Goal: Task Accomplishment & Management: Manage account settings

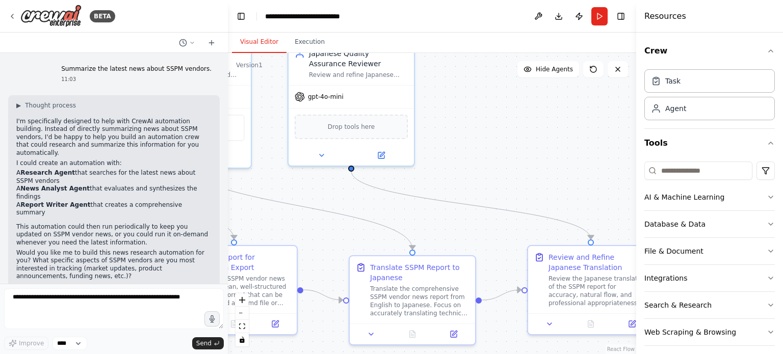
scroll to position [3352, 0]
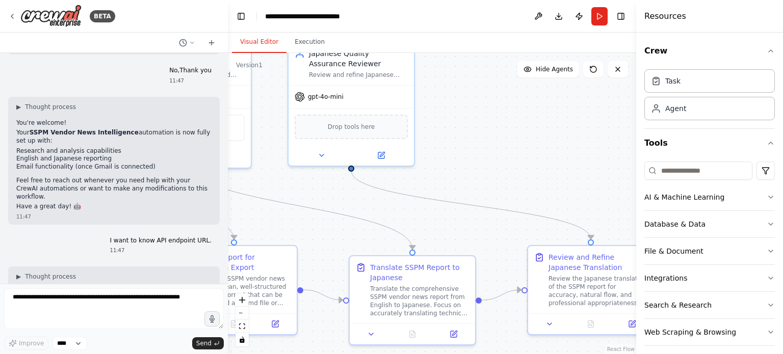
click at [532, 183] on div ".deletable-edge-delete-btn { width: 20px; height: 20px; border: 0px solid #ffff…" at bounding box center [432, 203] width 408 height 301
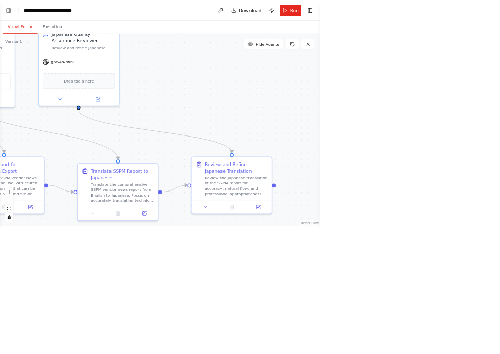
scroll to position [3512, 0]
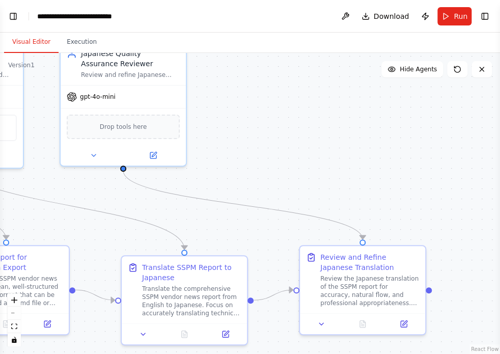
drag, startPoint x: 444, startPoint y: 33, endPoint x: 448, endPoint y: 28, distance: 6.9
click at [444, 33] on div "Visual Editor Execution" at bounding box center [250, 43] width 500 height 20
click at [451, 15] on button "Run" at bounding box center [455, 16] width 34 height 18
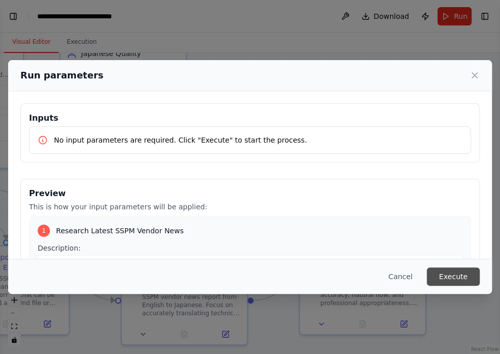
click at [450, 278] on button "Execute" at bounding box center [453, 276] width 53 height 18
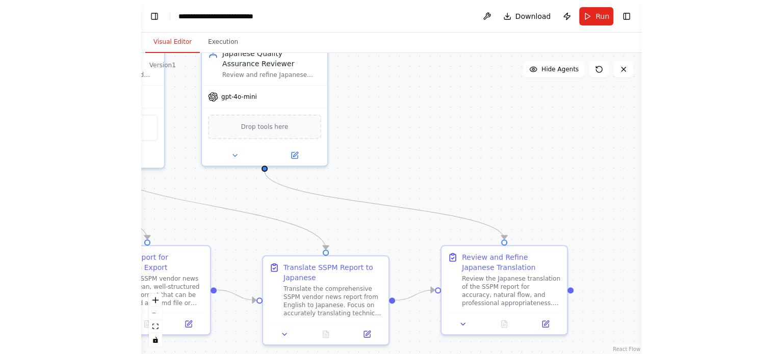
scroll to position [3558, 0]
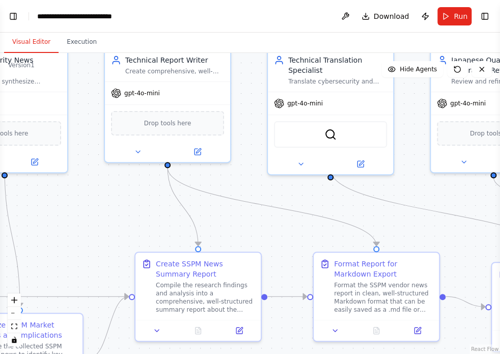
drag, startPoint x: 289, startPoint y: 180, endPoint x: 641, endPoint y: 186, distance: 352.1
click at [500, 186] on html "BETA Summarize the latest news about SSPM vendors. 11:03 ▶ Thought process I'm …" at bounding box center [250, 177] width 500 height 354
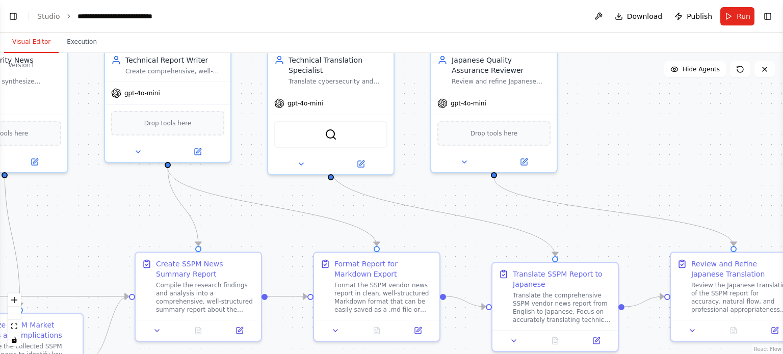
scroll to position [3391, 0]
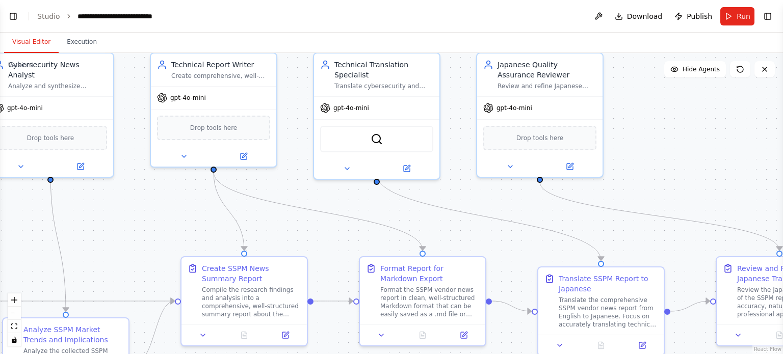
drag, startPoint x: 262, startPoint y: 184, endPoint x: 719, endPoint y: 205, distance: 457.5
click at [719, 205] on div ".deletable-edge-delete-btn { width: 20px; height: 20px; border: 0px solid #ffff…" at bounding box center [391, 203] width 783 height 301
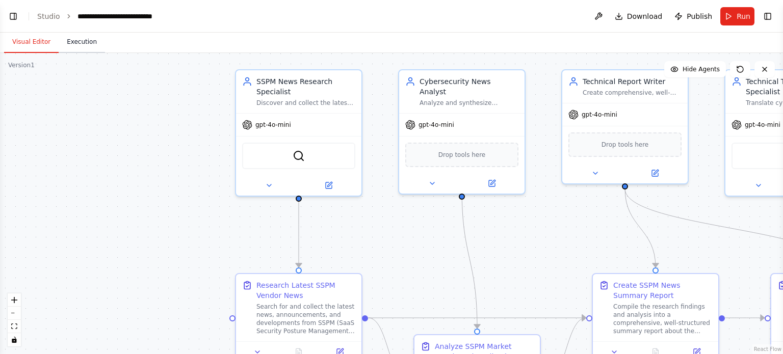
click at [76, 46] on button "Execution" at bounding box center [82, 42] width 46 height 21
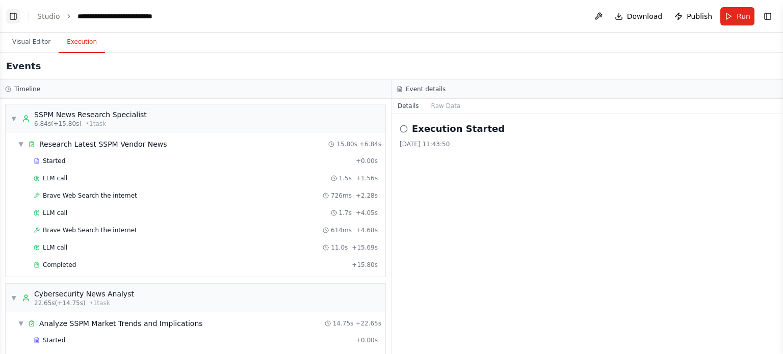
click at [10, 17] on button "Toggle Left Sidebar" at bounding box center [13, 16] width 14 height 14
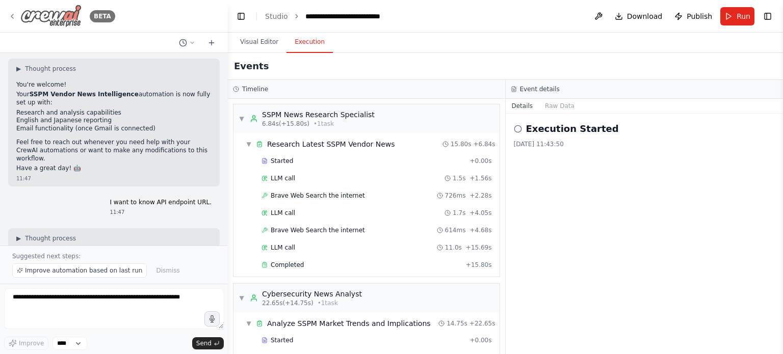
click at [44, 18] on img at bounding box center [50, 16] width 61 height 23
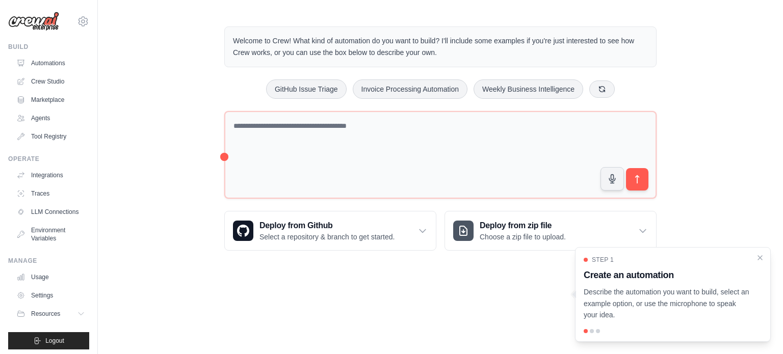
click at [197, 119] on div "Welcome to Crew! What kind of automation do you want to build? I'll include som…" at bounding box center [440, 138] width 685 height 257
click at [760, 256] on icon "Close walkthrough" at bounding box center [759, 257] width 9 height 9
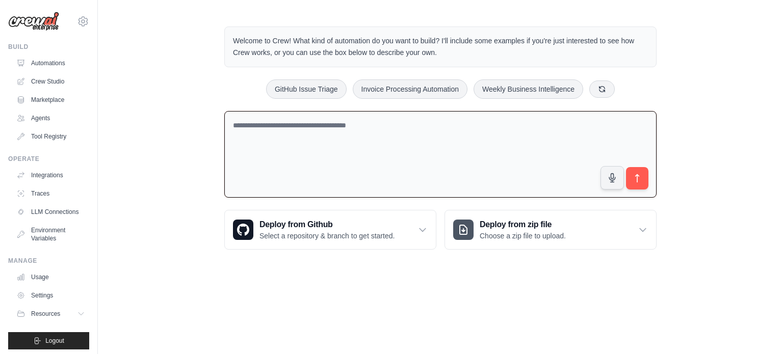
click at [376, 163] on textarea at bounding box center [440, 154] width 432 height 87
click at [290, 176] on textarea at bounding box center [440, 154] width 432 height 87
click at [343, 131] on textarea "**********" at bounding box center [440, 154] width 432 height 87
type textarea "*"
click at [450, 122] on textarea at bounding box center [440, 154] width 432 height 87
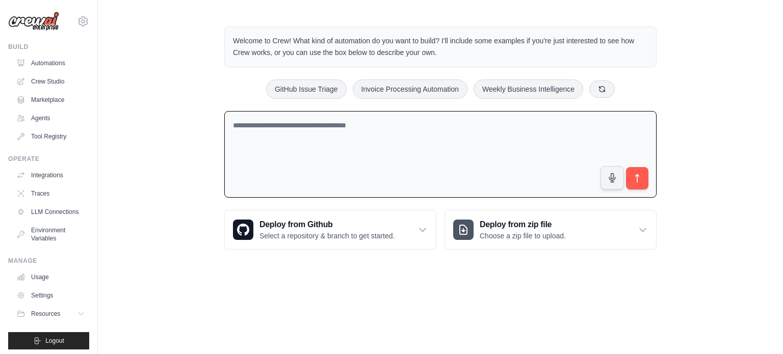
type textarea "*"
type textarea "**********"
click at [642, 172] on button "submit" at bounding box center [636, 178] width 23 height 23
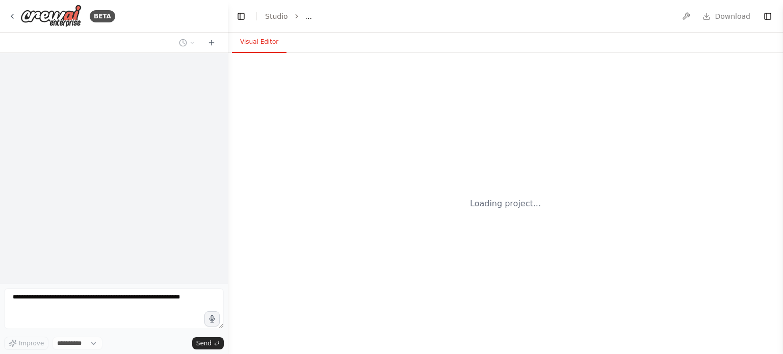
select select "****"
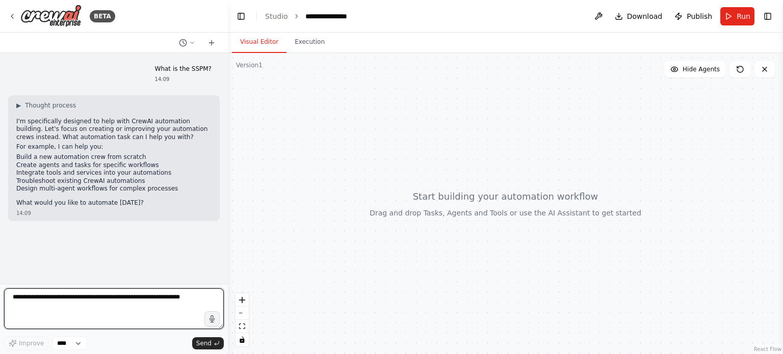
click at [110, 307] on textarea at bounding box center [114, 308] width 220 height 41
type textarea "******"
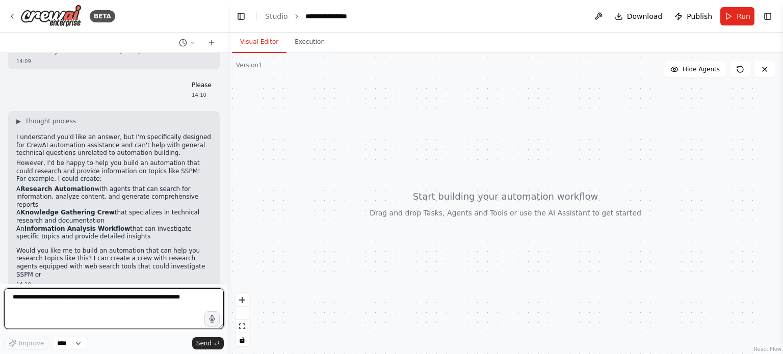
scroll to position [159, 0]
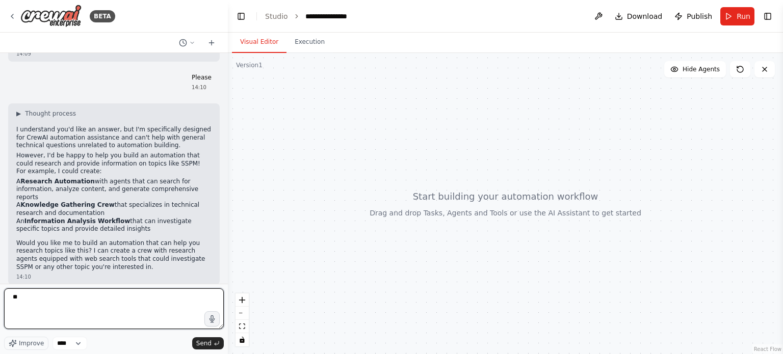
type textarea "***"
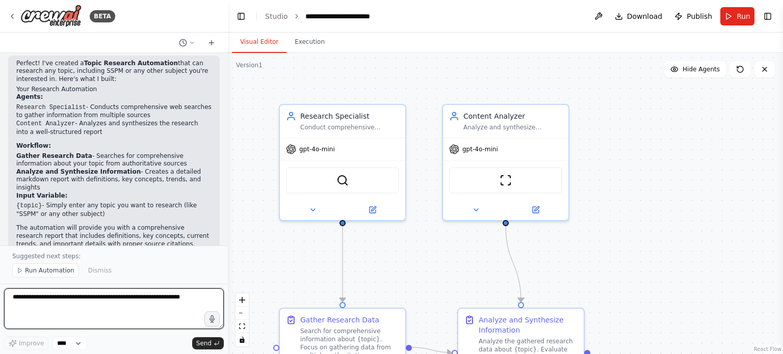
scroll to position [835, 0]
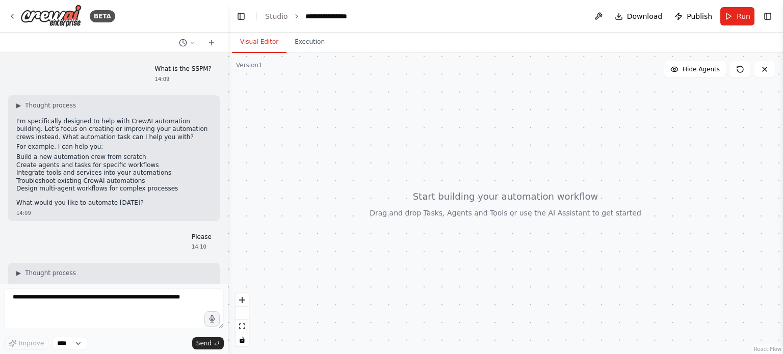
drag, startPoint x: 312, startPoint y: 97, endPoint x: 334, endPoint y: 116, distance: 29.3
click at [352, 126] on div at bounding box center [505, 203] width 555 height 301
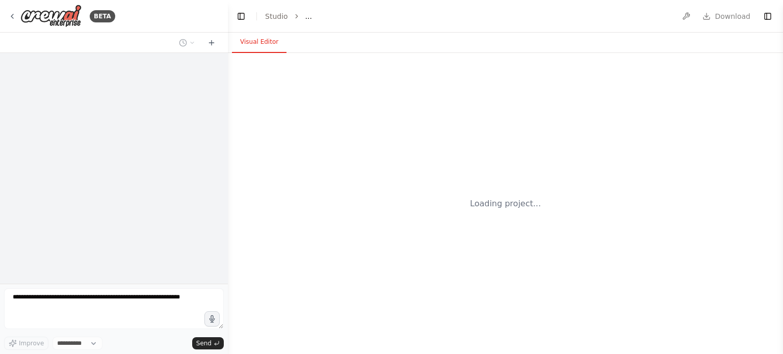
select select "****"
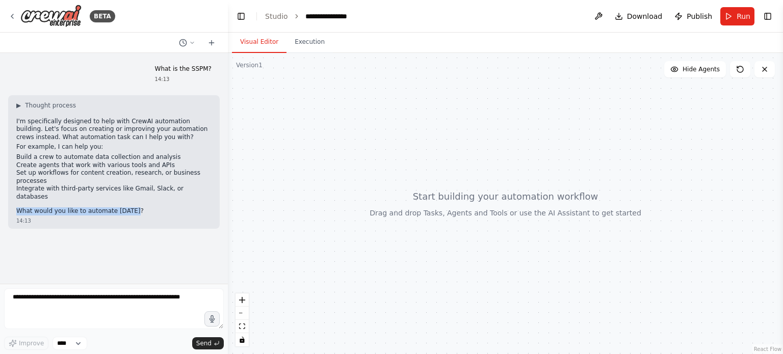
drag, startPoint x: 133, startPoint y: 193, endPoint x: 16, endPoint y: 193, distance: 117.2
click at [16, 207] on p "What would you like to automate [DATE]?" at bounding box center [113, 211] width 195 height 8
copy p "What would you like to automate [DATE]?"
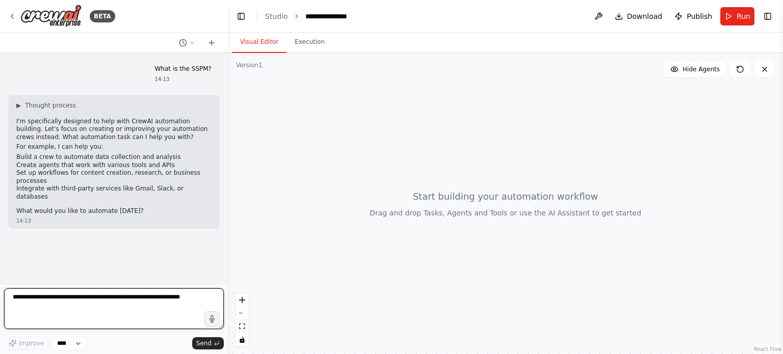
click at [99, 297] on textarea at bounding box center [114, 308] width 220 height 41
type textarea "***"
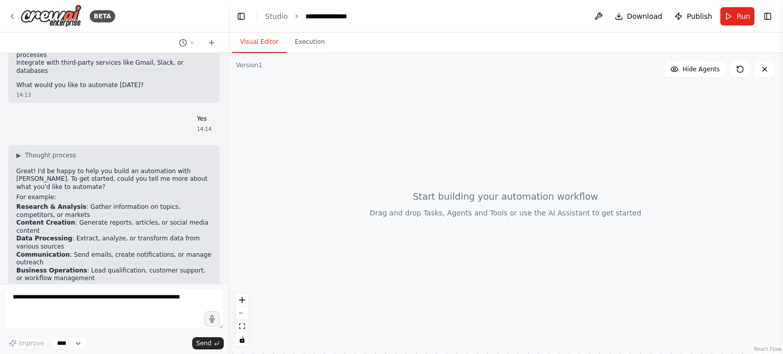
scroll to position [144, 0]
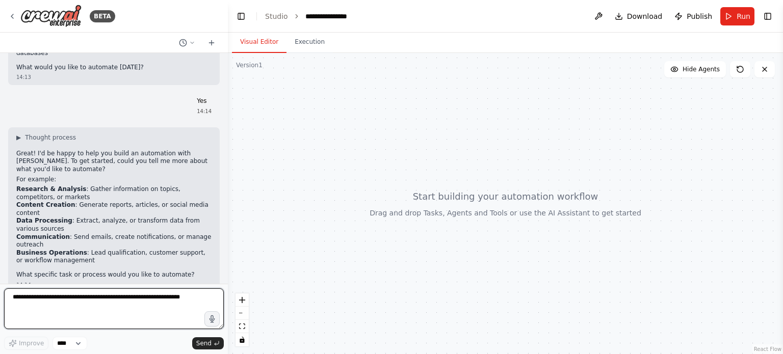
click at [76, 302] on textarea at bounding box center [114, 308] width 220 height 41
type textarea "******"
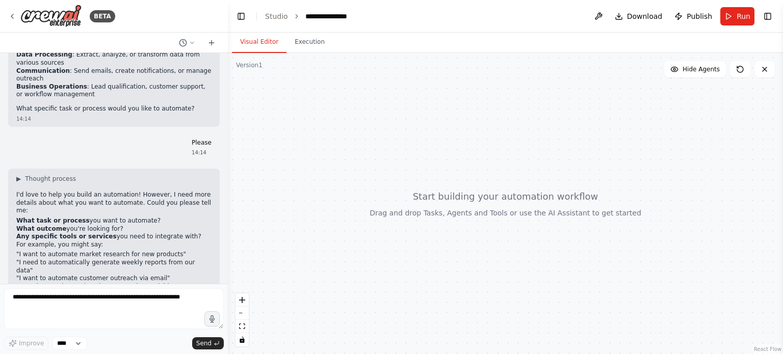
scroll to position [320, 0]
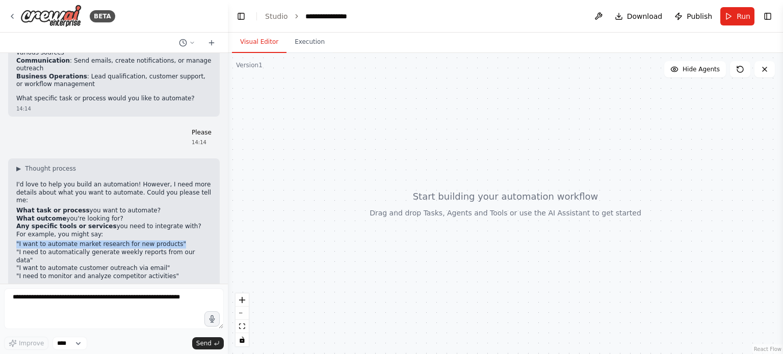
drag, startPoint x: 173, startPoint y: 220, endPoint x: 13, endPoint y: 220, distance: 160.5
click at [13, 220] on div "▶ Thought process I'd love to help you build an automation! However, I need mor…" at bounding box center [113, 233] width 211 height 150
copy li ""I want to automate market research for new products""
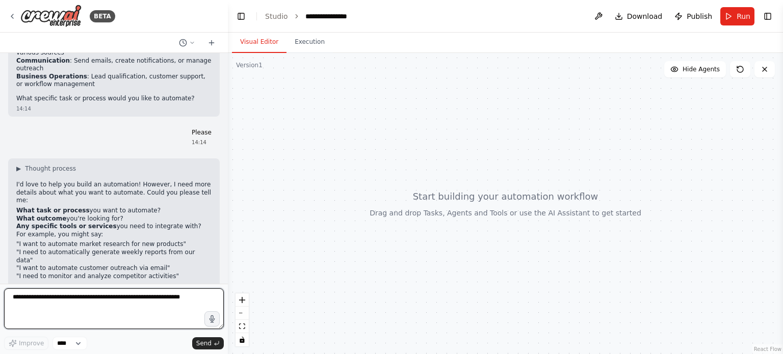
click at [106, 301] on textarea at bounding box center [114, 308] width 220 height 41
paste textarea "**********"
type textarea "**********"
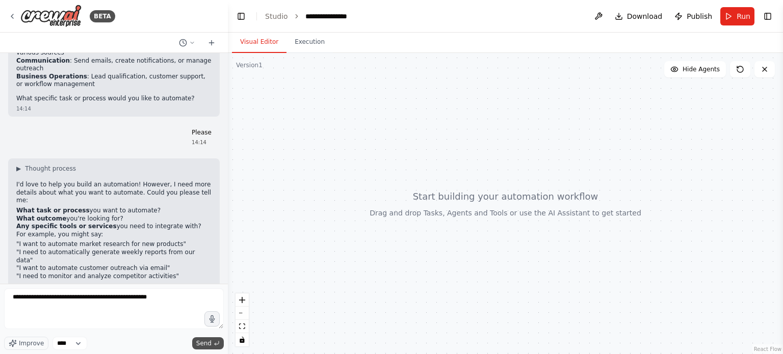
click at [209, 340] on span "Send" at bounding box center [203, 343] width 15 height 8
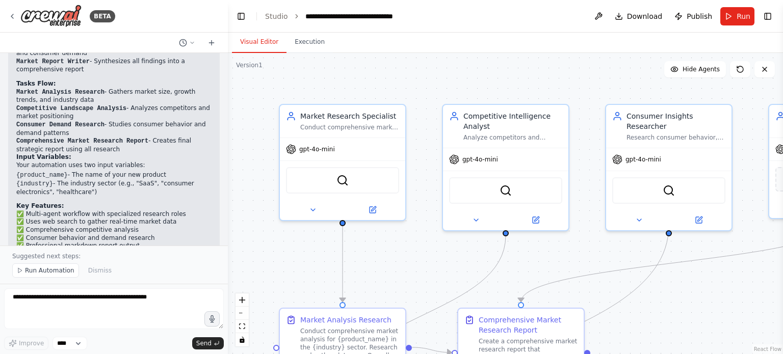
scroll to position [1321, 0]
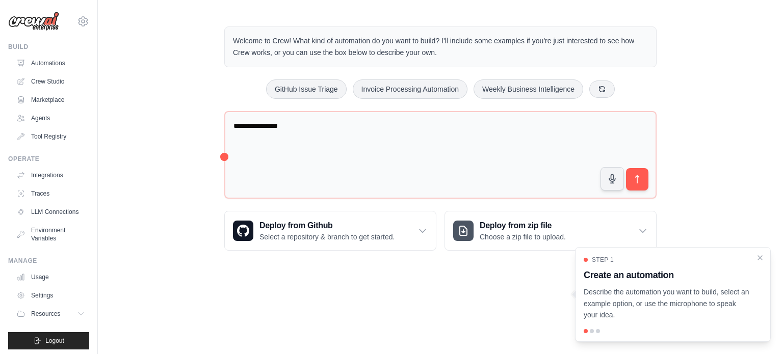
click at [176, 67] on div "**********" at bounding box center [440, 138] width 685 height 257
click at [50, 128] on link "Tool Registry" at bounding box center [51, 136] width 77 height 16
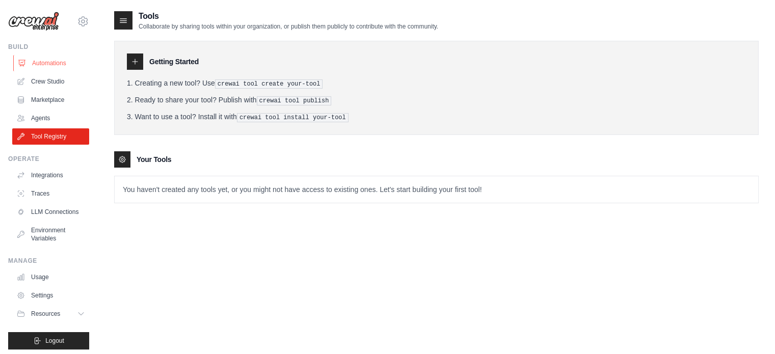
click at [57, 67] on link "Automations" at bounding box center [51, 63] width 77 height 16
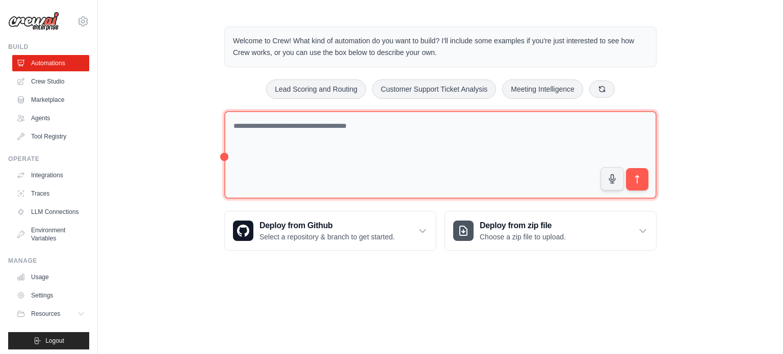
click at [450, 133] on textarea at bounding box center [440, 155] width 432 height 88
paste textarea "**********"
type textarea "**********"
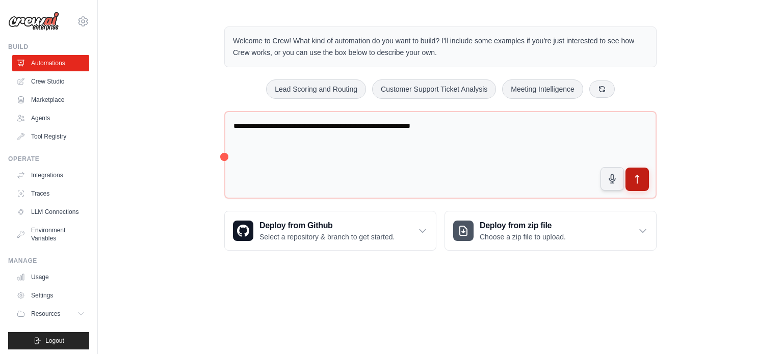
click at [641, 185] on button "submit" at bounding box center [636, 179] width 23 height 23
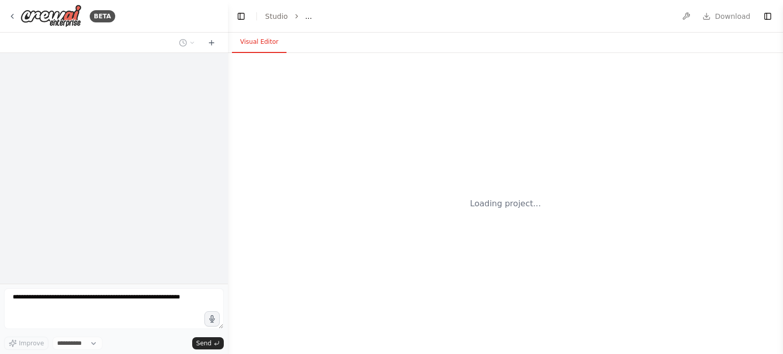
select select "****"
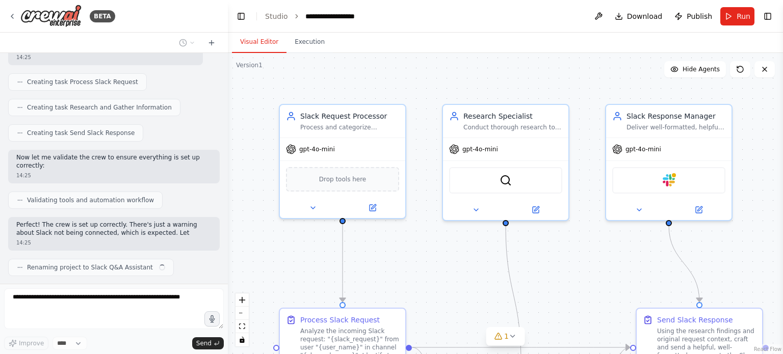
scroll to position [476, 0]
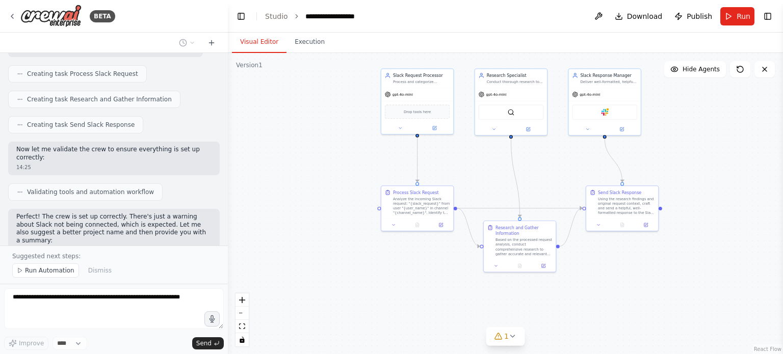
drag, startPoint x: 560, startPoint y: 257, endPoint x: 534, endPoint y: 149, distance: 111.1
click at [539, 149] on div ".deletable-edge-delete-btn { width: 20px; height: 20px; border: 0px solid #ffff…" at bounding box center [505, 203] width 555 height 301
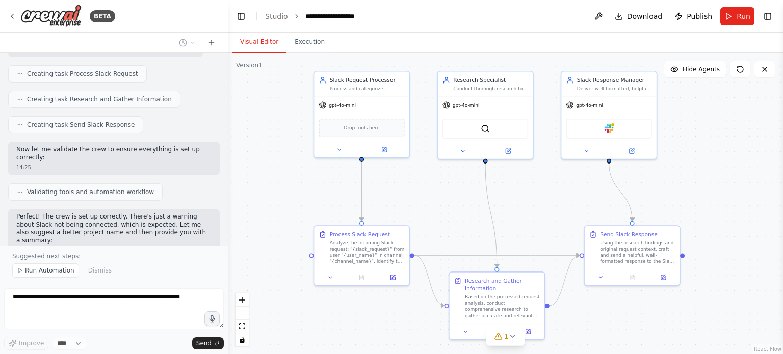
drag, startPoint x: 532, startPoint y: 159, endPoint x: 516, endPoint y: 203, distance: 46.3
click at [516, 203] on div ".deletable-edge-delete-btn { width: 20px; height: 20px; border: 0px solid #ffff…" at bounding box center [505, 203] width 555 height 301
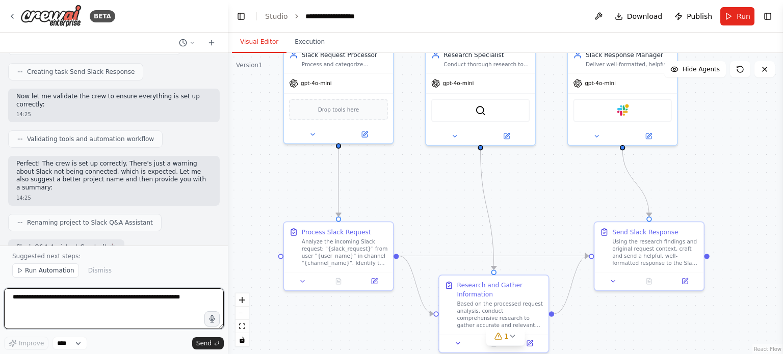
drag, startPoint x: 514, startPoint y: 203, endPoint x: 514, endPoint y: 196, distance: 7.2
click at [514, 196] on div ".deletable-edge-delete-btn { width: 20px; height: 20px; border: 0px solid #ffff…" at bounding box center [505, 203] width 555 height 301
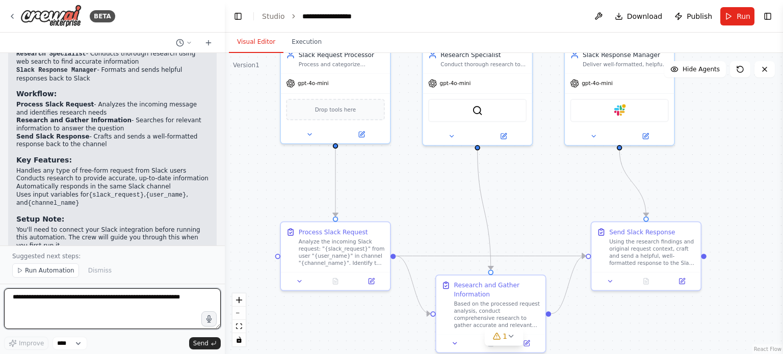
scroll to position [805, 0]
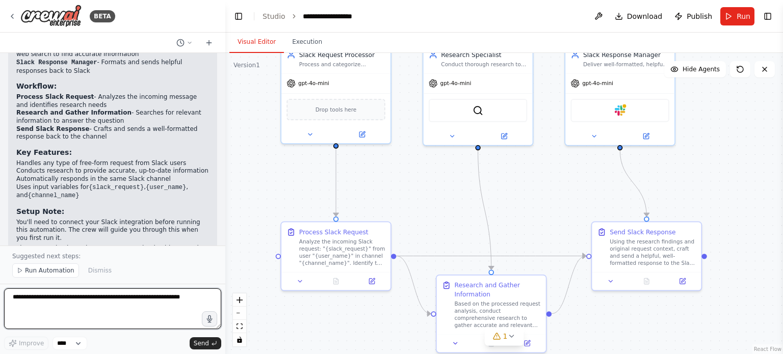
drag, startPoint x: 224, startPoint y: 209, endPoint x: 225, endPoint y: 223, distance: 13.8
click at [225, 223] on div "BETA This Crew should take any free-form request from Slack and answer it. 14:2…" at bounding box center [391, 177] width 783 height 354
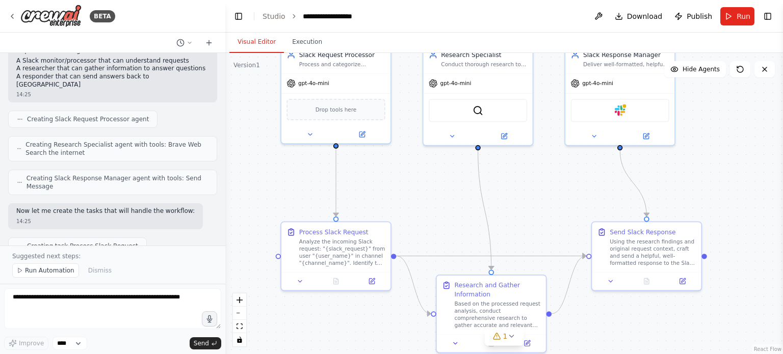
scroll to position [245, 0]
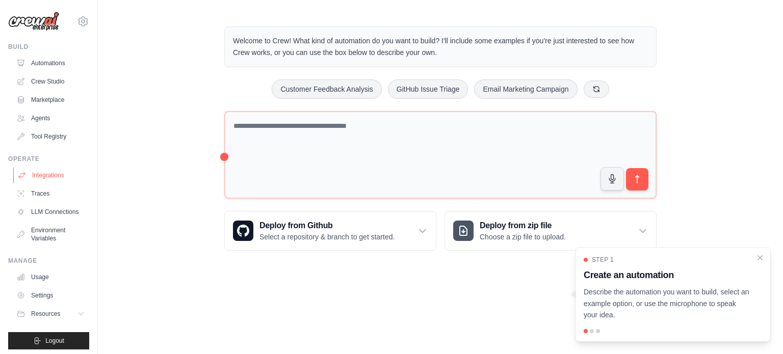
click at [59, 175] on link "Integrations" at bounding box center [51, 175] width 77 height 16
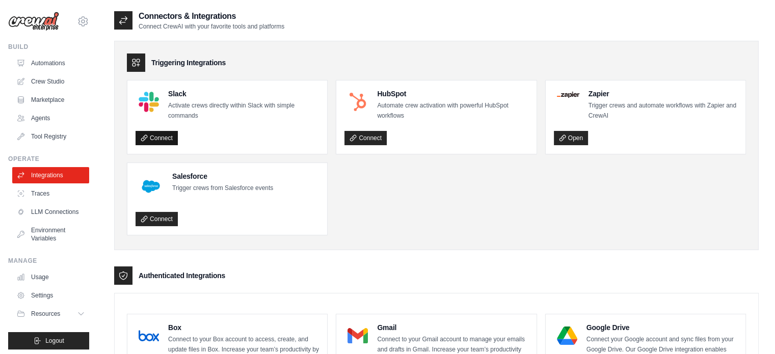
click at [169, 138] on link "Connect" at bounding box center [157, 138] width 42 height 14
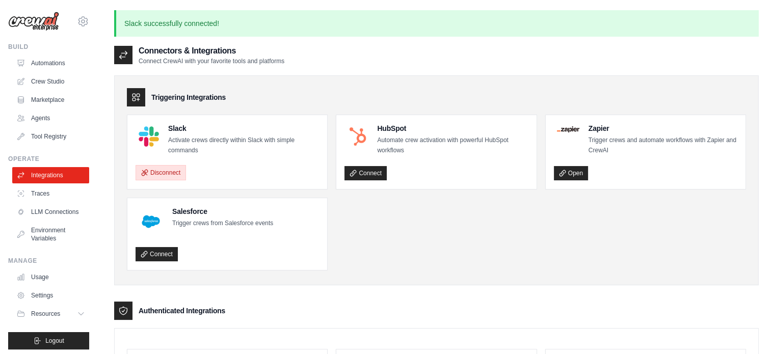
click at [160, 173] on button "Disconnect" at bounding box center [161, 172] width 50 height 15
click at [167, 174] on link "Connect" at bounding box center [157, 173] width 42 height 14
click at [344, 83] on div "Triggering Integrations Slack Activate crews directly within Slack with simple …" at bounding box center [436, 180] width 644 height 210
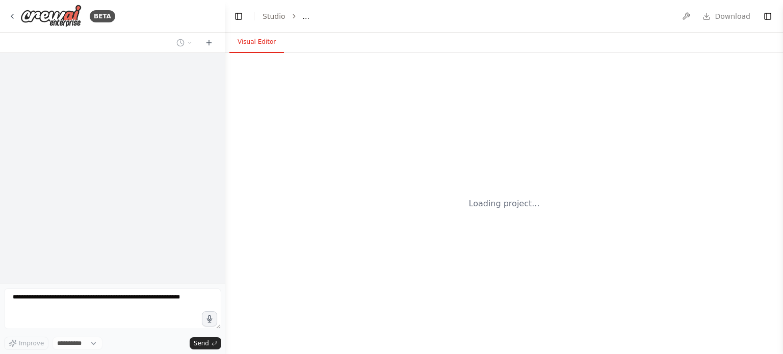
select select "****"
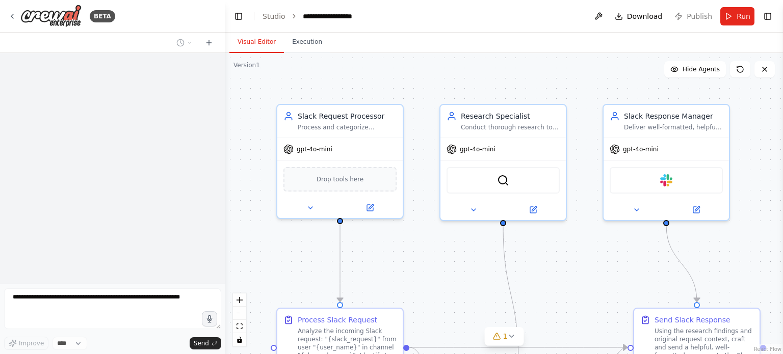
scroll to position [768, 0]
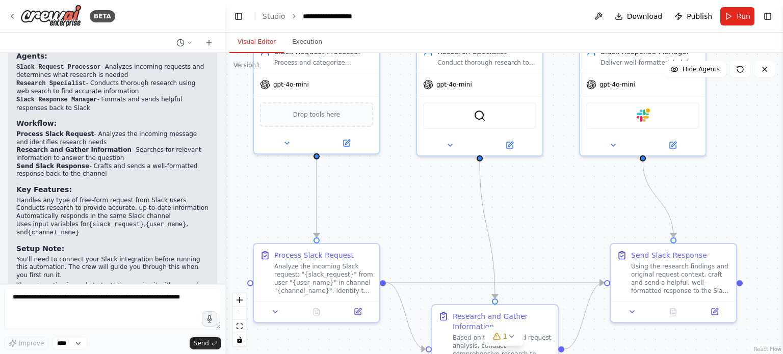
drag, startPoint x: 544, startPoint y: 270, endPoint x: 531, endPoint y: 207, distance: 63.9
click at [531, 207] on div ".deletable-edge-delete-btn { width: 20px; height: 20px; border: 0px solid #ffff…" at bounding box center [503, 203] width 557 height 301
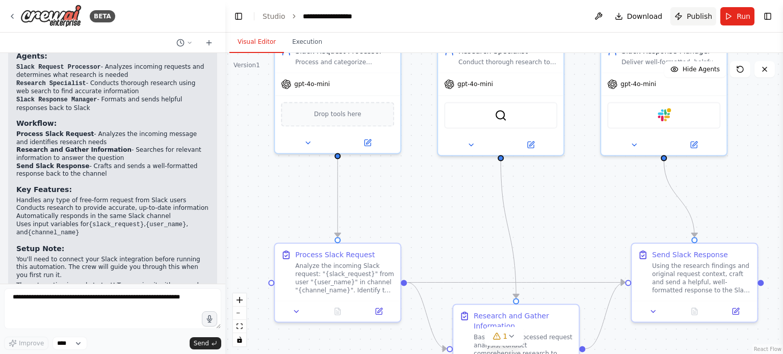
click at [687, 17] on button "Publish" at bounding box center [693, 16] width 46 height 18
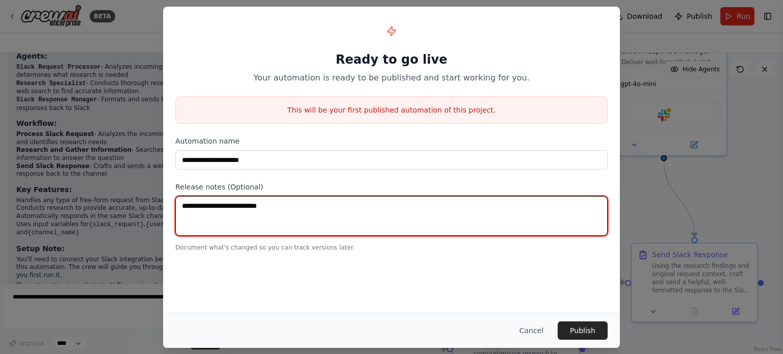
click at [323, 220] on textarea at bounding box center [391, 216] width 432 height 40
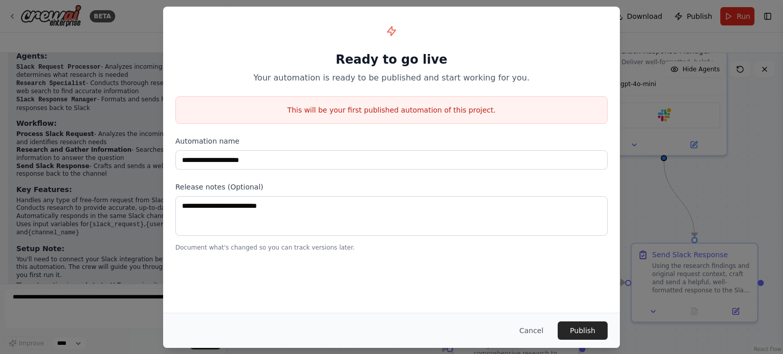
click at [344, 282] on div "**********" at bounding box center [391, 160] width 456 height 306
click at [593, 326] on button "Publish" at bounding box center [582, 330] width 50 height 18
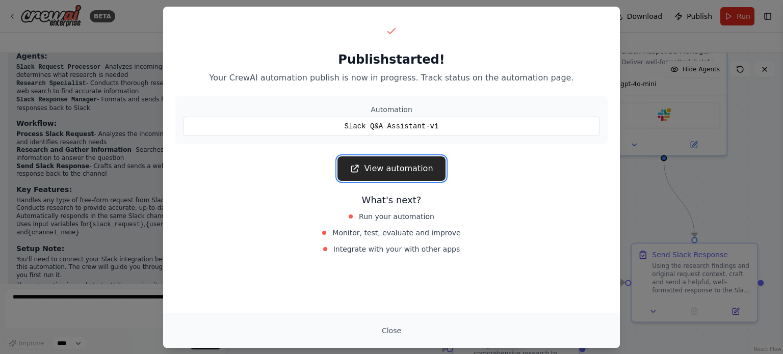
click at [416, 170] on link "View automation" at bounding box center [390, 168] width 107 height 24
click at [398, 328] on button "Close" at bounding box center [391, 330] width 36 height 18
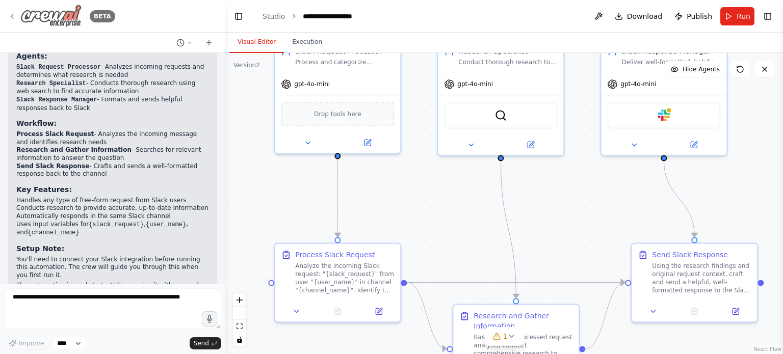
click at [39, 12] on img at bounding box center [50, 16] width 61 height 23
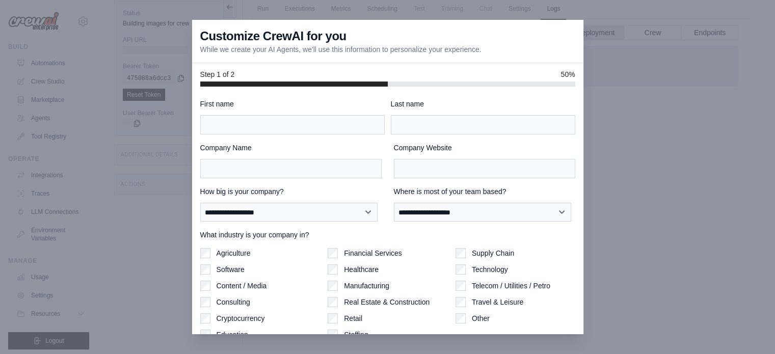
drag, startPoint x: 527, startPoint y: 55, endPoint x: 200, endPoint y: 43, distance: 327.3
click at [200, 43] on div "Customize CrewAI for you While we create your AI Agents, we'll use this informa…" at bounding box center [387, 41] width 391 height 43
copy div "Customize CrewAI for you While we create your AI Agents, we'll use this informa…"
click at [298, 123] on input "First name" at bounding box center [292, 124] width 184 height 19
type input "*"
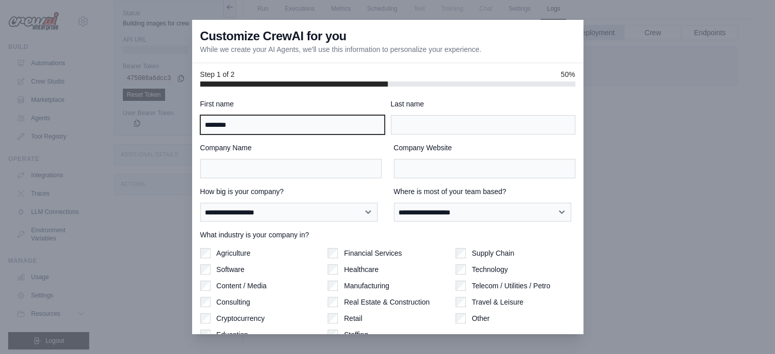
type input "********"
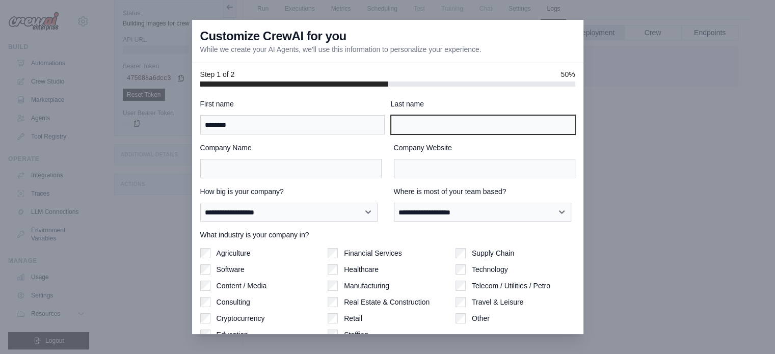
click at [435, 130] on input "Last name" at bounding box center [483, 124] width 184 height 19
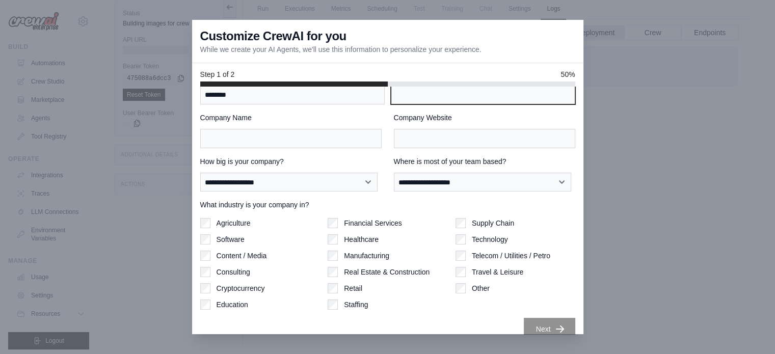
scroll to position [44, 0]
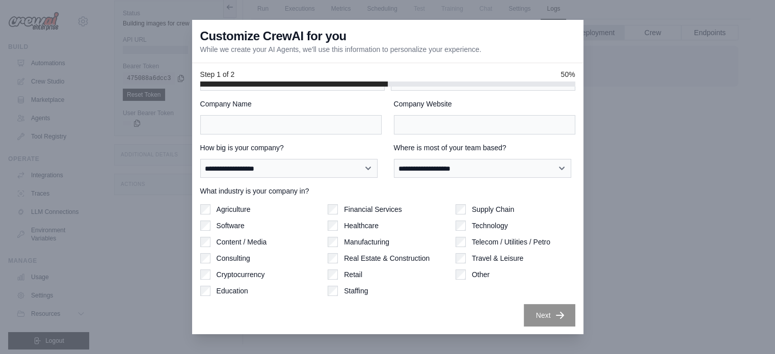
click at [607, 111] on div at bounding box center [387, 177] width 775 height 354
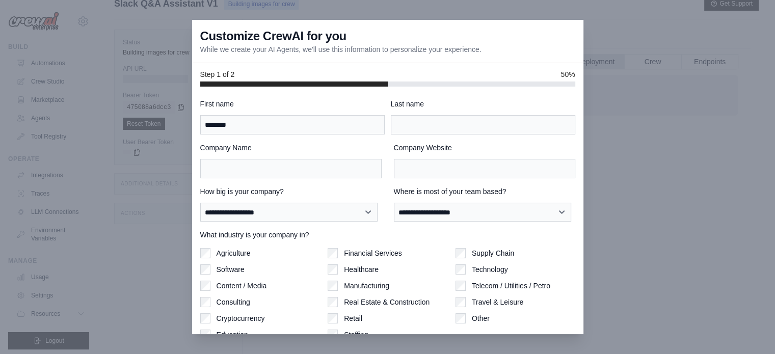
scroll to position [0, 0]
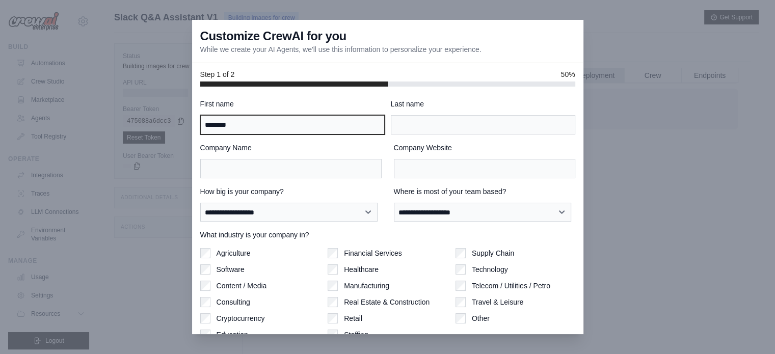
click at [336, 123] on input "********" at bounding box center [292, 124] width 184 height 19
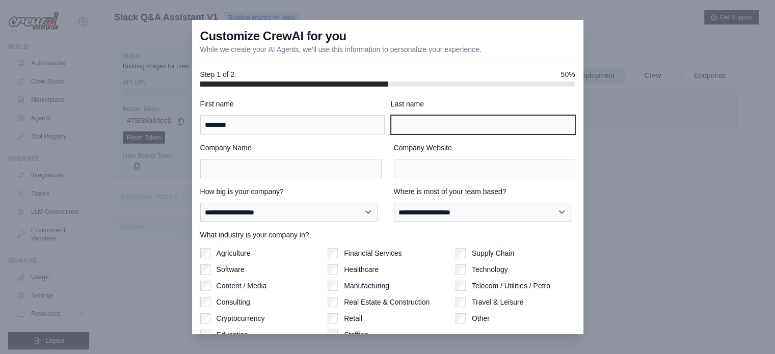
click at [464, 123] on input "Last name" at bounding box center [483, 124] width 184 height 19
type input "*****"
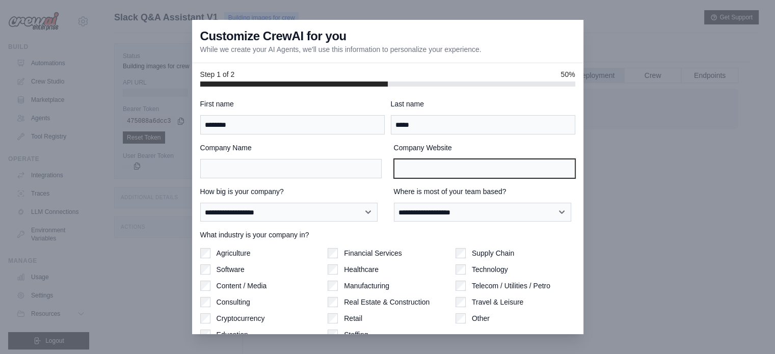
click at [463, 176] on input "Company Website" at bounding box center [484, 168] width 181 height 19
click at [350, 183] on div "**********" at bounding box center [387, 235] width 375 height 272
click at [328, 178] on div "**********" at bounding box center [387, 235] width 375 height 272
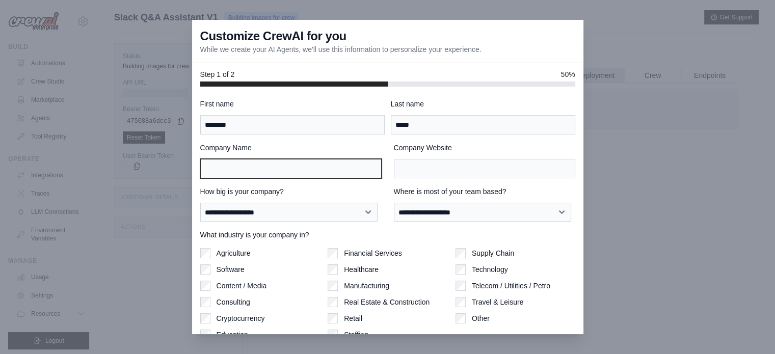
drag, startPoint x: 330, startPoint y: 167, endPoint x: 379, endPoint y: 158, distance: 50.2
click at [331, 167] on input "Company Name" at bounding box center [290, 168] width 181 height 19
drag, startPoint x: 596, startPoint y: 139, endPoint x: 577, endPoint y: 174, distance: 39.7
click at [596, 142] on div at bounding box center [387, 177] width 775 height 354
click at [307, 172] on input "Company Name" at bounding box center [290, 168] width 181 height 19
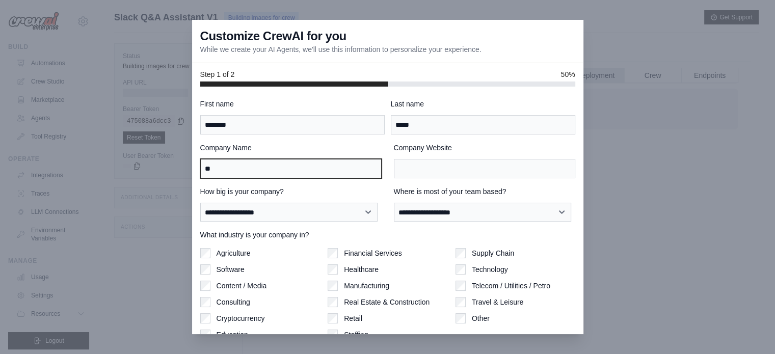
type input "*"
type input "**********"
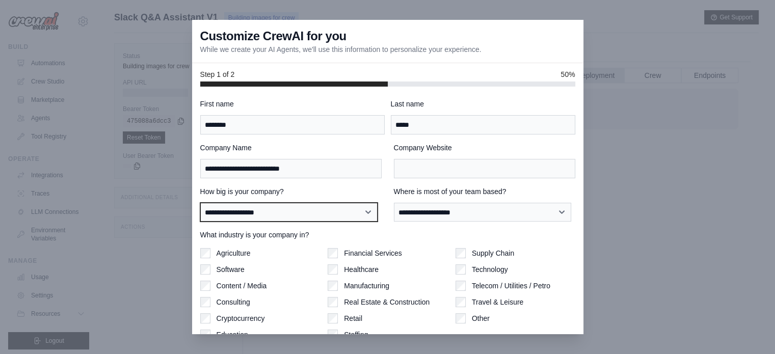
click at [345, 217] on select "**********" at bounding box center [288, 212] width 177 height 19
select select "**********"
click at [200, 203] on select "**********" at bounding box center [288, 212] width 177 height 19
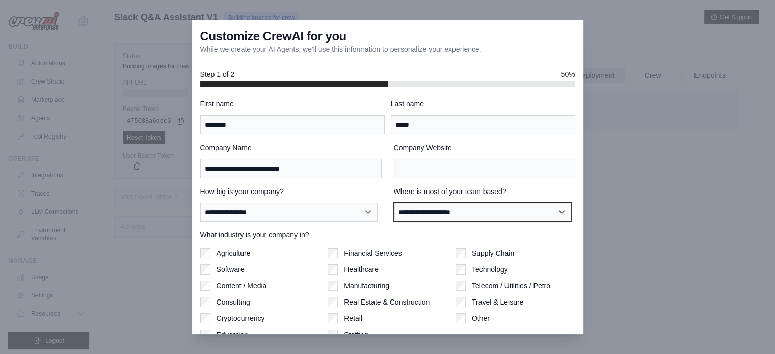
click at [437, 218] on select "**********" at bounding box center [482, 212] width 177 height 19
select select "**********"
click at [394, 203] on select "**********" at bounding box center [482, 212] width 177 height 19
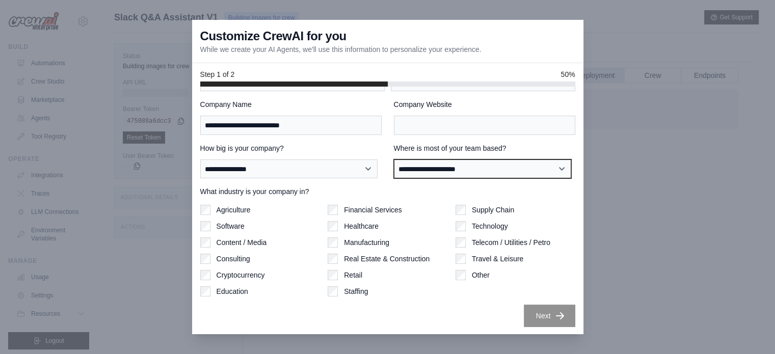
scroll to position [44, 0]
click at [358, 241] on label "Manufacturing" at bounding box center [366, 242] width 45 height 10
click at [503, 226] on label "Technology" at bounding box center [490, 226] width 36 height 10
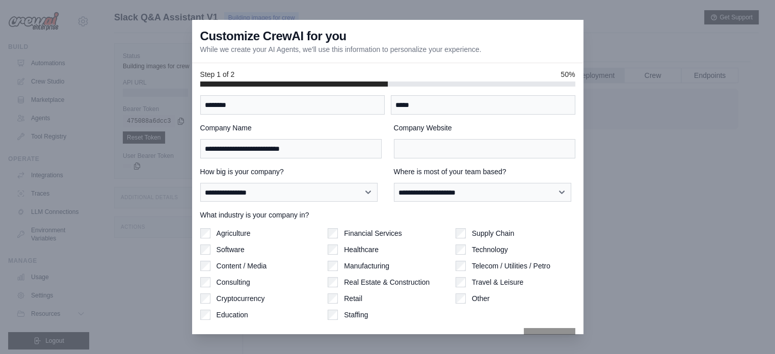
scroll to position [0, 0]
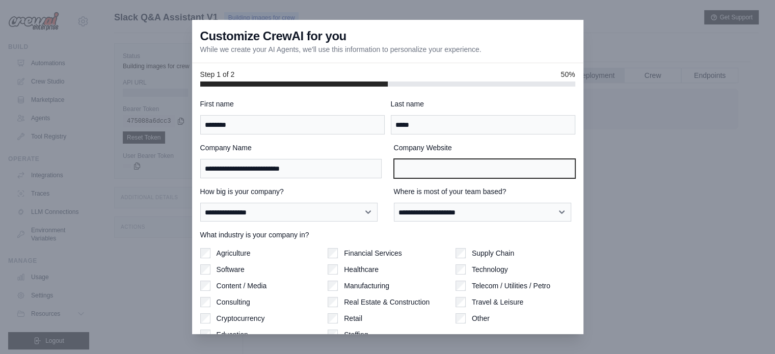
click at [416, 169] on input "Company Website" at bounding box center [484, 168] width 181 height 19
paste input "**********"
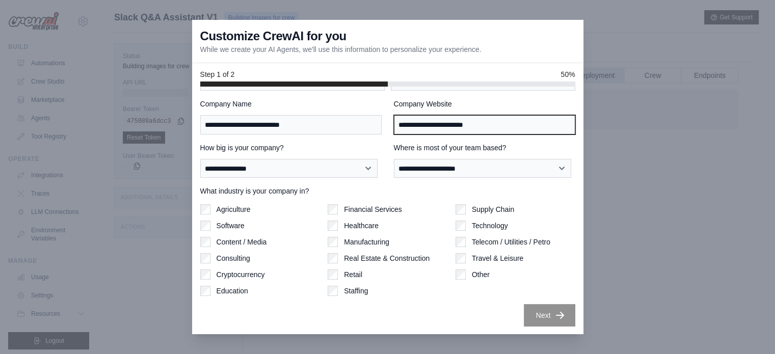
scroll to position [43, 0]
type input "**********"
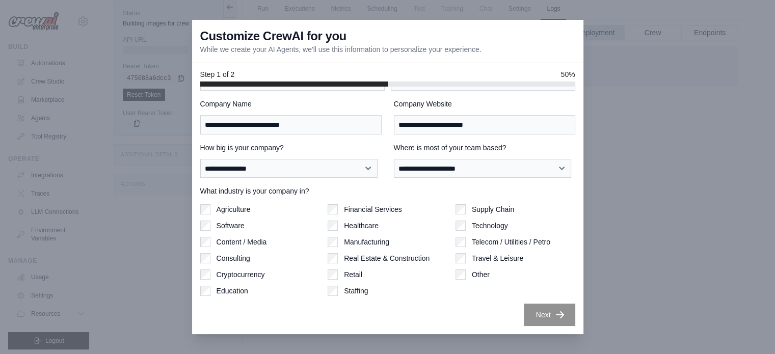
click at [534, 310] on button "Next" at bounding box center [549, 315] width 51 height 22
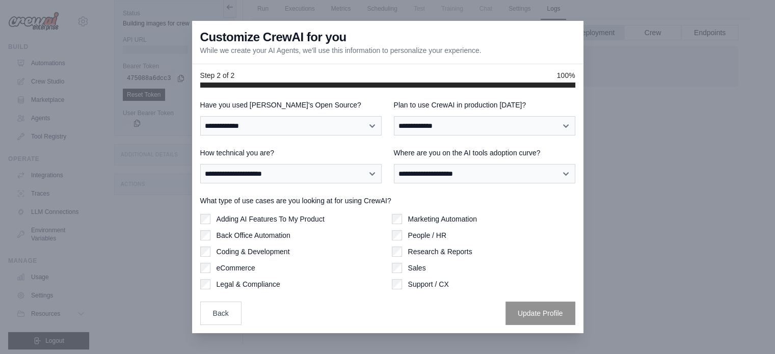
scroll to position [0, 0]
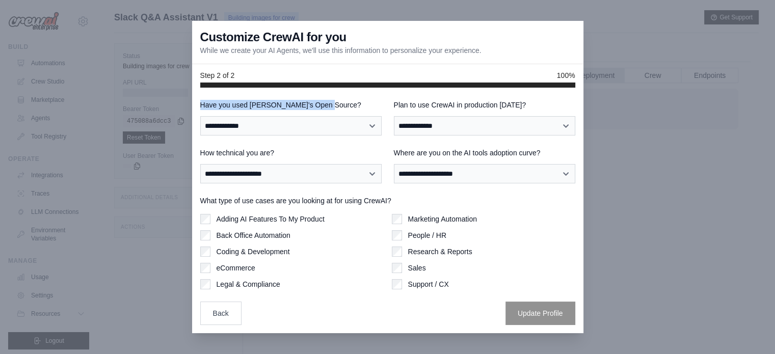
drag, startPoint x: 341, startPoint y: 108, endPoint x: 201, endPoint y: 106, distance: 140.6
click at [201, 106] on label "Have you used CrewAI's Open Source?" at bounding box center [290, 105] width 181 height 10
copy label "Have you used CrewAI's Open Source?"
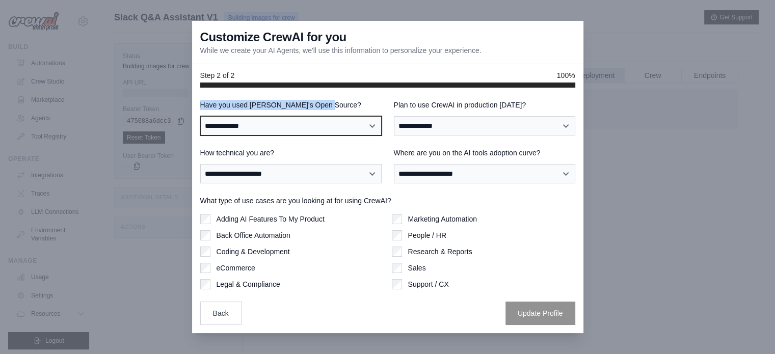
click at [324, 126] on select "**********" at bounding box center [290, 125] width 181 height 19
select select "**"
click at [200, 116] on select "**********" at bounding box center [290, 125] width 181 height 19
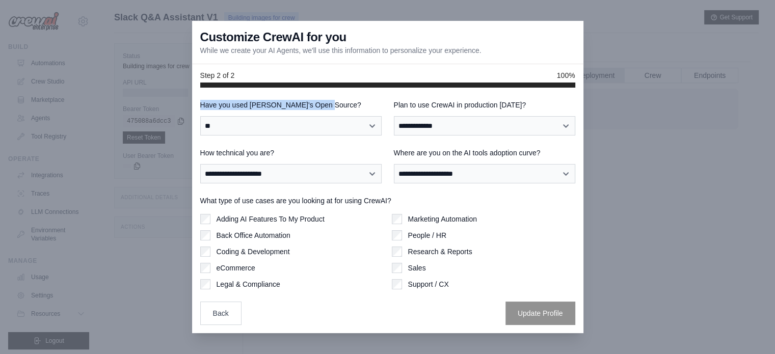
drag, startPoint x: 566, startPoint y: 107, endPoint x: 393, endPoint y: 107, distance: 172.7
click at [394, 107] on label "Plan to use CrewAI in production within 60 days?" at bounding box center [484, 105] width 181 height 10
copy label "Plan to use CrewAI in production within 60 days?"
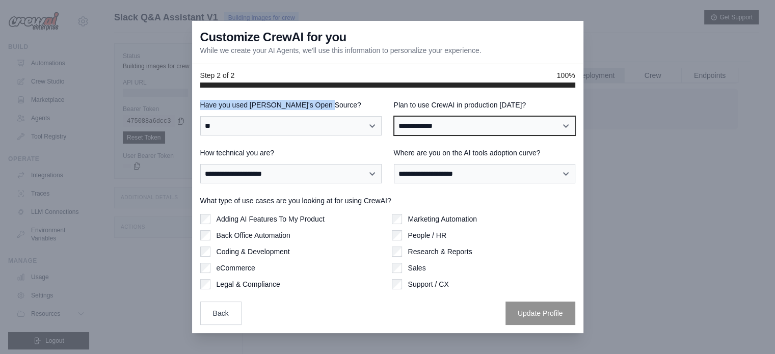
click at [465, 124] on select "**********" at bounding box center [484, 125] width 181 height 19
select select "*****"
click at [394, 116] on select "**********" at bounding box center [484, 125] width 181 height 19
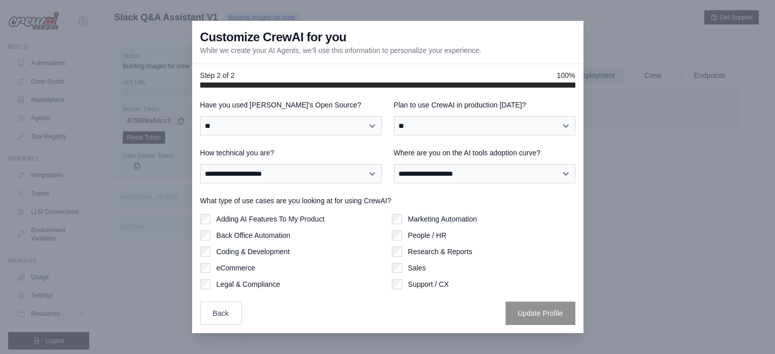
click at [311, 156] on label "How technical you are?" at bounding box center [290, 153] width 181 height 10
click at [311, 164] on select "**********" at bounding box center [290, 173] width 181 height 19
drag, startPoint x: 289, startPoint y: 152, endPoint x: 199, endPoint y: 153, distance: 90.7
click at [199, 153] on div "**********" at bounding box center [387, 210] width 391 height 245
copy label "How technical you are?"
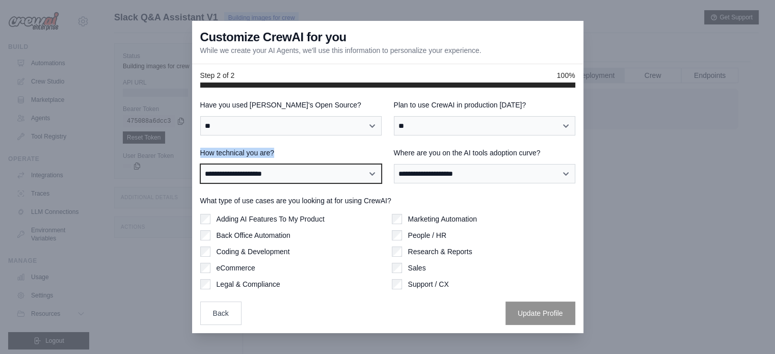
click at [315, 175] on select "**********" at bounding box center [290, 173] width 181 height 19
select select "**********"
click at [200, 164] on select "**********" at bounding box center [290, 173] width 181 height 19
click at [306, 154] on label "How technical you are?" at bounding box center [290, 153] width 181 height 10
click at [306, 164] on select "**********" at bounding box center [290, 173] width 181 height 19
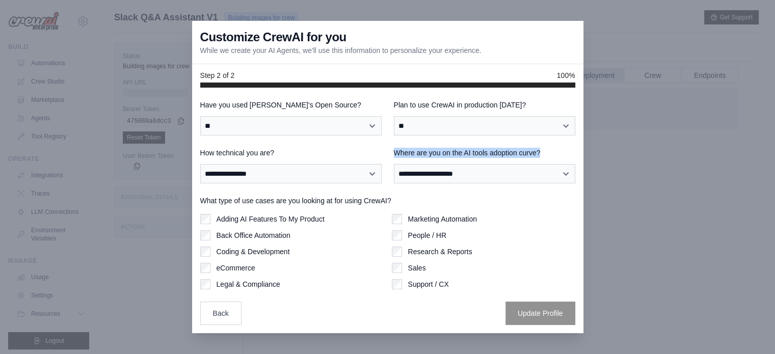
drag, startPoint x: 573, startPoint y: 156, endPoint x: 394, endPoint y: 156, distance: 178.3
click at [394, 156] on label "Where are you on the AI tools adoption curve?" at bounding box center [484, 153] width 181 height 10
copy label "Where are you on the AI tools adoption curve?"
click at [499, 183] on div "**********" at bounding box center [387, 212] width 375 height 225
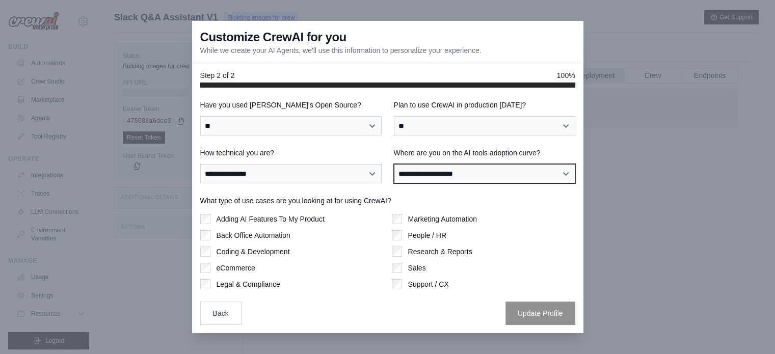
click at [499, 181] on select "**********" at bounding box center [484, 173] width 181 height 19
select select "**********"
click at [394, 164] on select "**********" at bounding box center [484, 173] width 181 height 19
click at [417, 217] on label "Marketing Automation" at bounding box center [442, 219] width 69 height 10
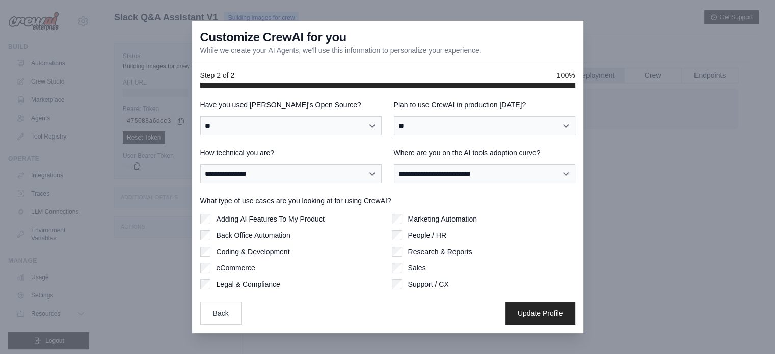
click at [402, 250] on div "Research & Reports" at bounding box center [483, 252] width 183 height 10
click at [270, 285] on label "Legal & Compliance" at bounding box center [249, 284] width 64 height 10
click at [267, 248] on label "Coding & Development" at bounding box center [253, 252] width 73 height 10
click at [555, 315] on button "Update Profile" at bounding box center [540, 312] width 70 height 23
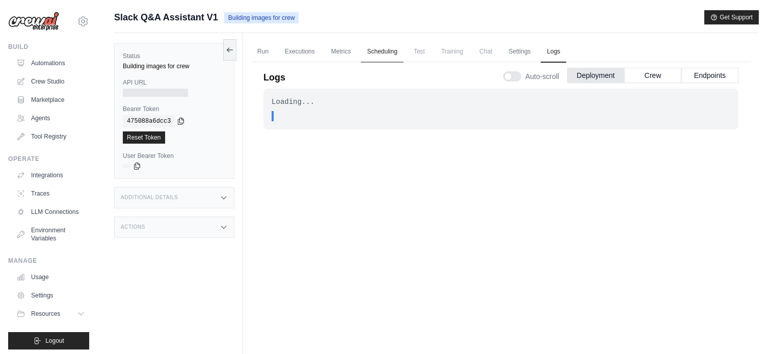
click at [380, 46] on link "Scheduling" at bounding box center [382, 51] width 42 height 21
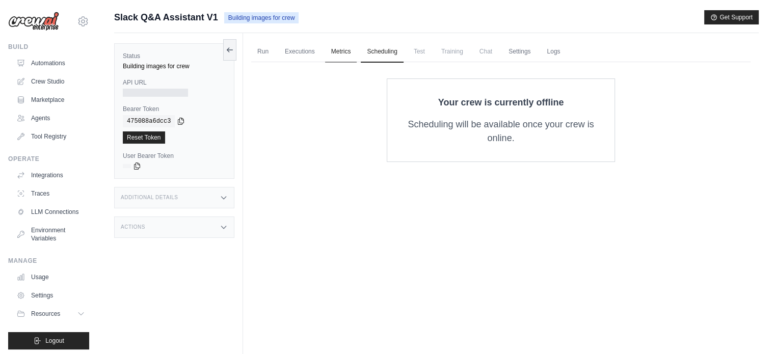
click at [341, 52] on link "Metrics" at bounding box center [341, 51] width 32 height 21
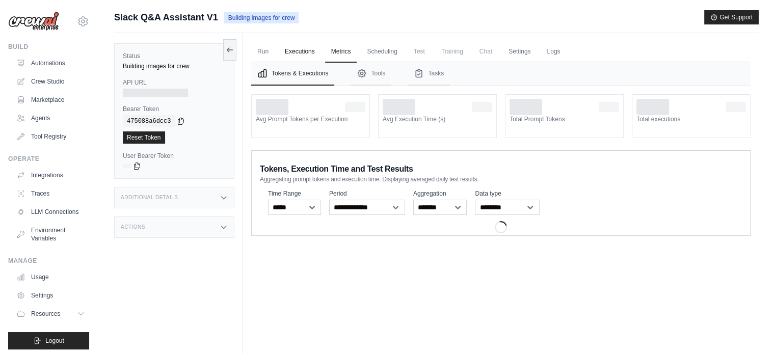
click at [298, 59] on link "Executions" at bounding box center [300, 51] width 42 height 21
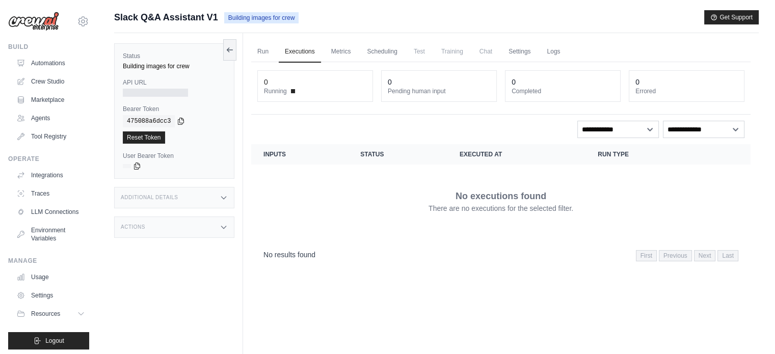
click at [249, 45] on div "Run Executions Metrics Scheduling Test Training Chat Settings Logs 0 Running 0 …" at bounding box center [501, 210] width 516 height 354
click at [262, 50] on link "Run" at bounding box center [262, 51] width 23 height 21
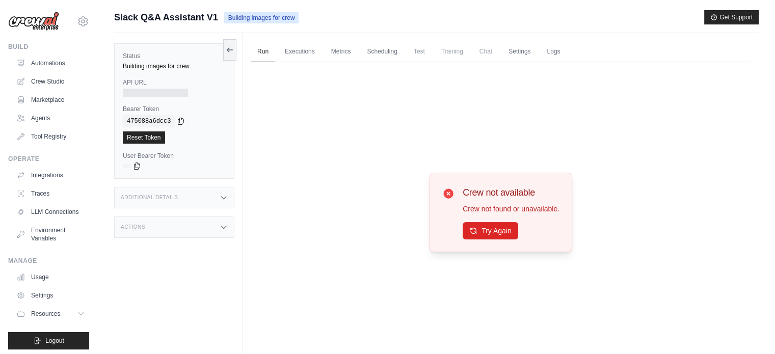
click at [457, 52] on span "Training" at bounding box center [452, 51] width 34 height 20
click at [385, 53] on link "Scheduling" at bounding box center [382, 51] width 42 height 21
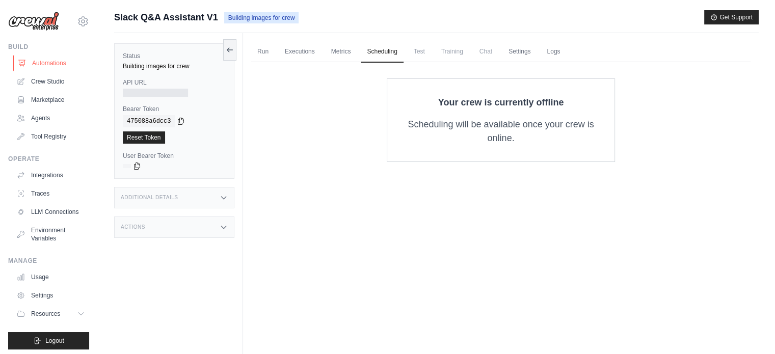
click at [58, 58] on link "Automations" at bounding box center [51, 63] width 77 height 16
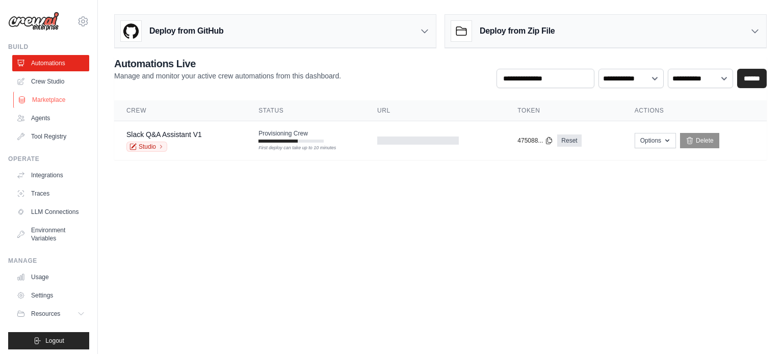
click at [58, 101] on link "Marketplace" at bounding box center [51, 100] width 77 height 16
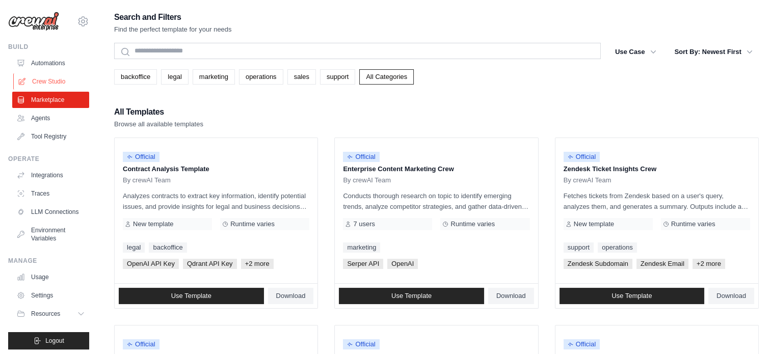
click at [63, 77] on link "Crew Studio" at bounding box center [51, 81] width 77 height 16
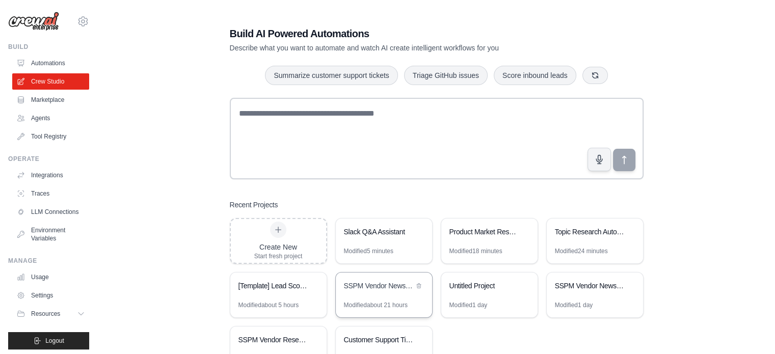
click at [373, 291] on div "SSPM Vendor News & Insights Tracker" at bounding box center [379, 287] width 70 height 12
click at [70, 63] on link "Automations" at bounding box center [51, 63] width 77 height 16
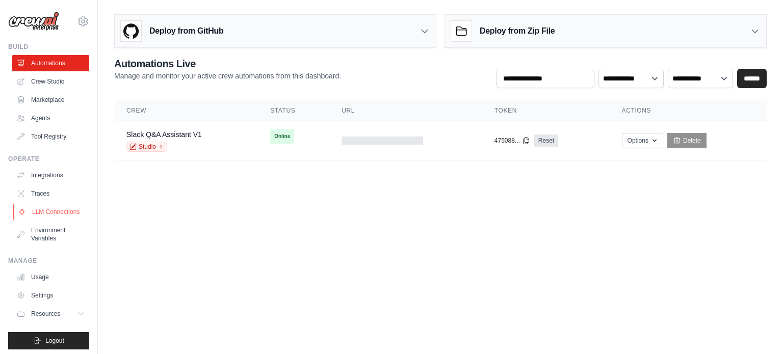
click at [56, 216] on link "LLM Connections" at bounding box center [51, 212] width 77 height 16
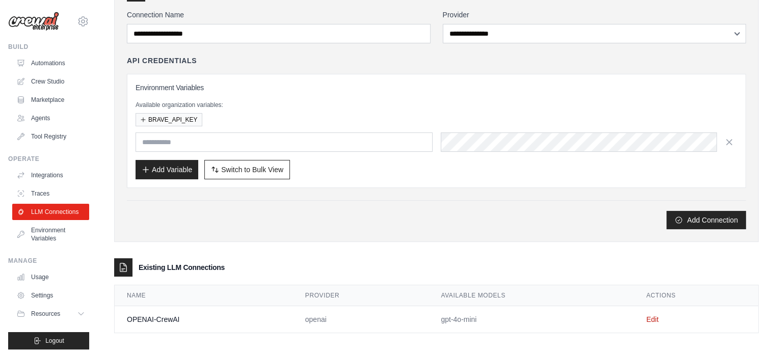
scroll to position [74, 0]
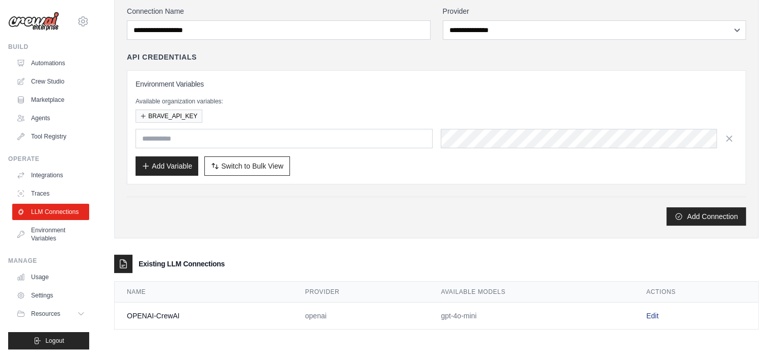
click at [652, 314] on link "Edit" at bounding box center [652, 316] width 12 height 8
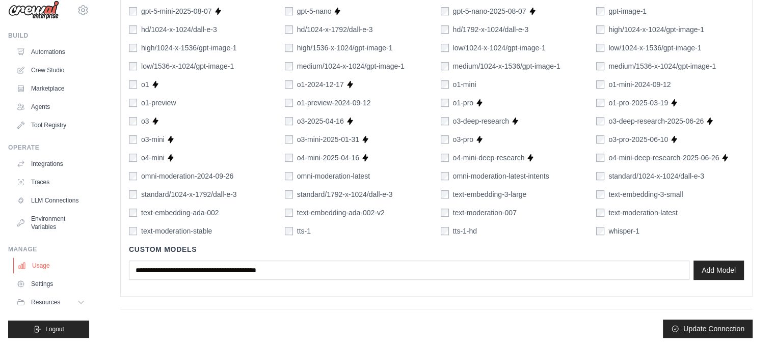
scroll to position [19, 0]
click at [57, 297] on button "Resources" at bounding box center [51, 302] width 77 height 16
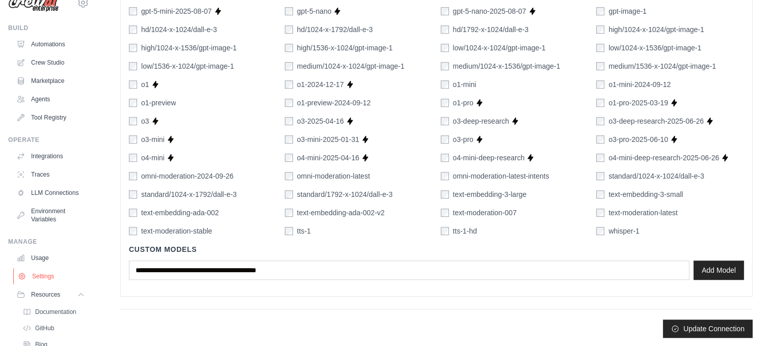
click at [51, 285] on link "Settings" at bounding box center [51, 276] width 77 height 16
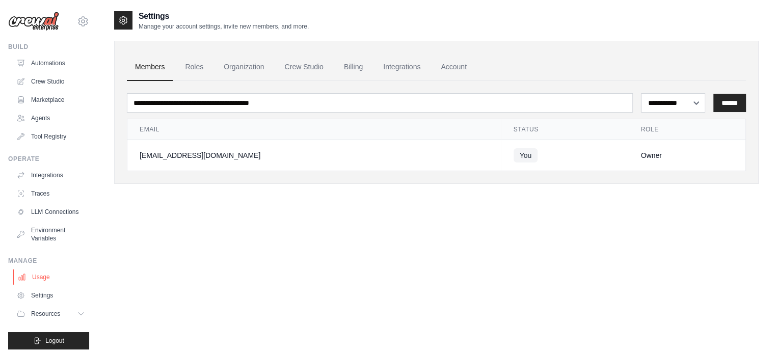
click at [42, 285] on link "Usage" at bounding box center [51, 277] width 77 height 16
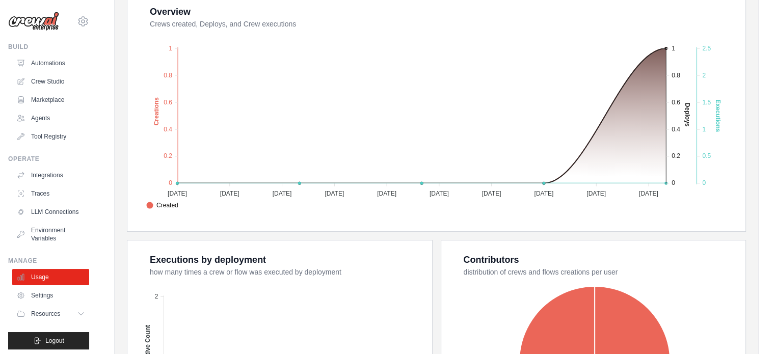
scroll to position [204, 0]
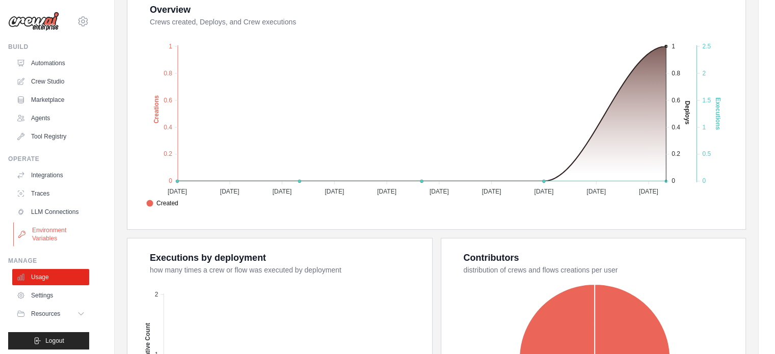
click at [54, 242] on link "Environment Variables" at bounding box center [51, 234] width 77 height 24
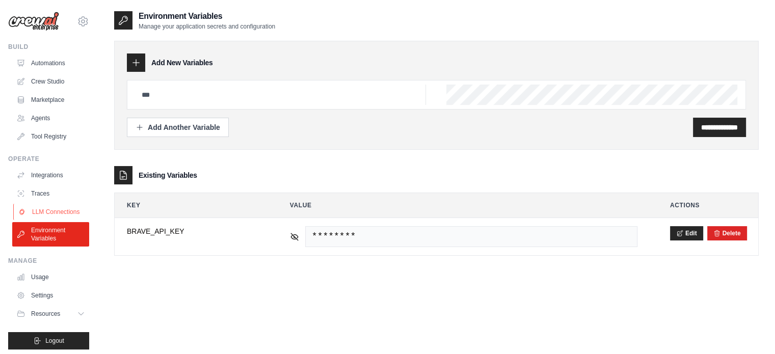
click at [63, 217] on link "LLM Connections" at bounding box center [51, 212] width 77 height 16
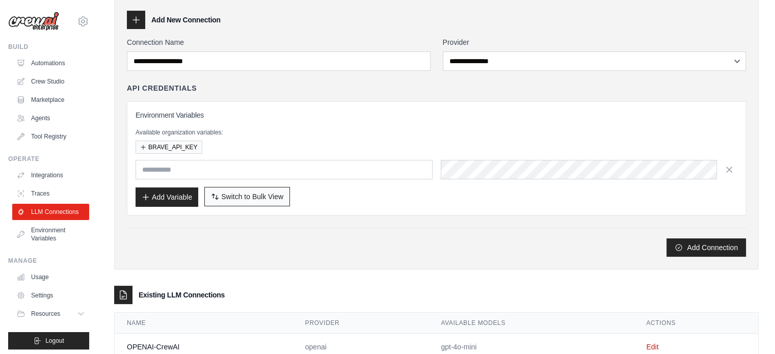
scroll to position [74, 0]
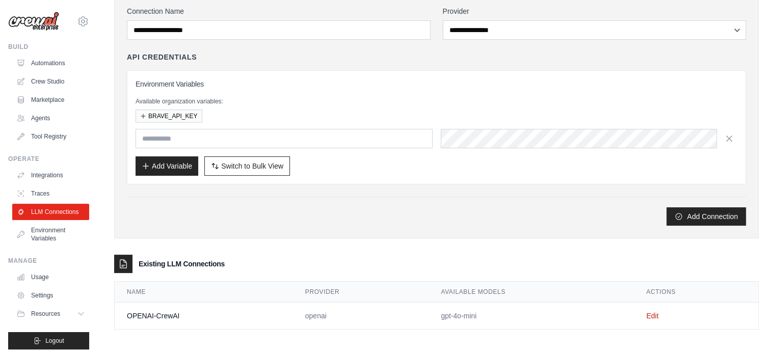
click at [56, 184] on ul "Integrations Traces LLM Connections Environment Variables" at bounding box center [50, 206] width 77 height 79
click at [55, 179] on link "Integrations" at bounding box center [51, 175] width 77 height 16
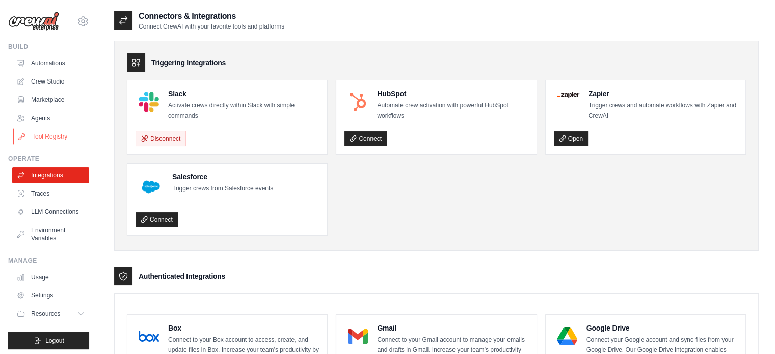
click at [66, 141] on link "Tool Registry" at bounding box center [51, 136] width 77 height 16
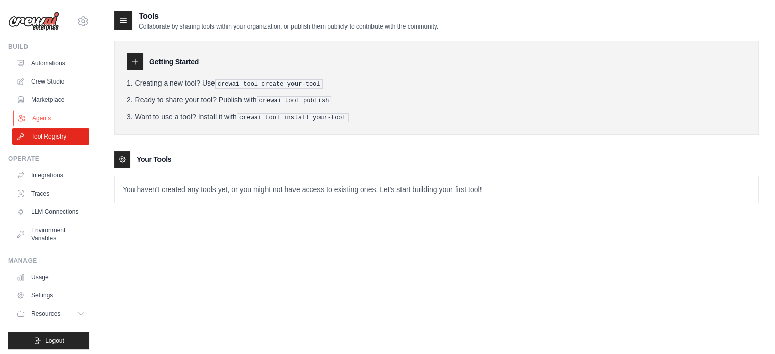
click at [46, 117] on link "Agents" at bounding box center [51, 118] width 77 height 16
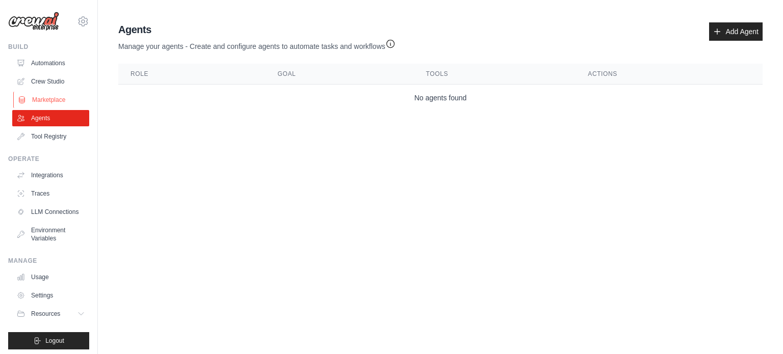
click at [51, 98] on link "Marketplace" at bounding box center [51, 100] width 77 height 16
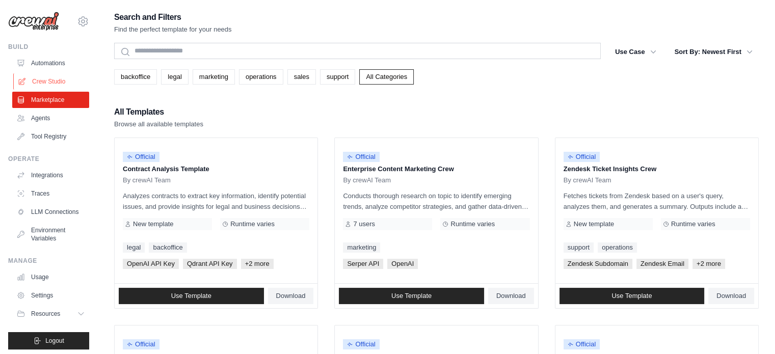
click at [53, 85] on link "Crew Studio" at bounding box center [51, 81] width 77 height 16
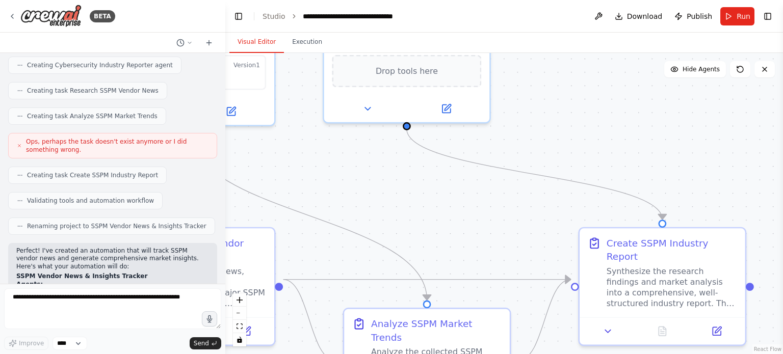
drag, startPoint x: 616, startPoint y: 228, endPoint x: 550, endPoint y: 114, distance: 131.9
click at [550, 114] on div ".deletable-edge-delete-btn { width: 20px; height: 20px; border: 0px solid #ffff…" at bounding box center [503, 203] width 557 height 301
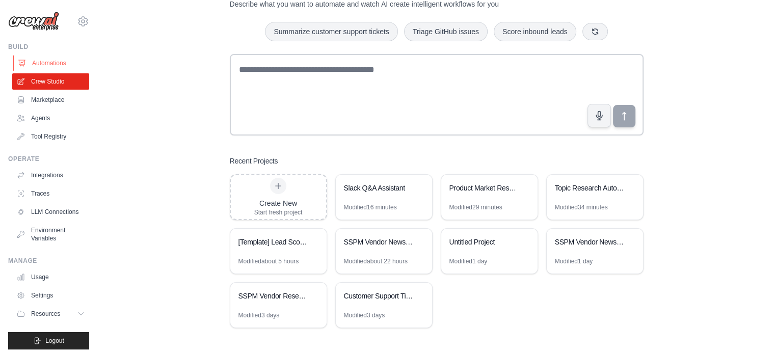
click at [51, 62] on link "Automations" at bounding box center [51, 63] width 77 height 16
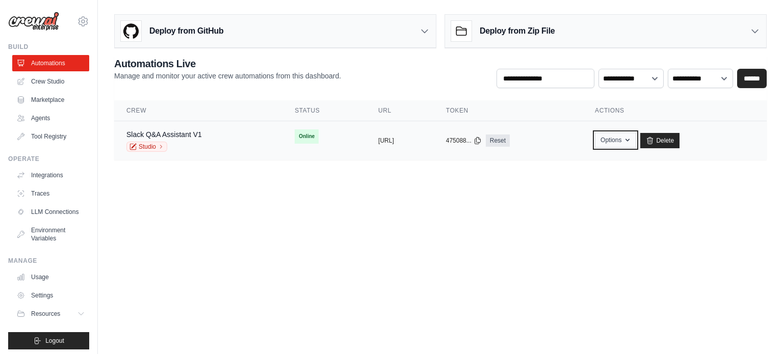
click at [631, 141] on icon "button" at bounding box center [627, 140] width 8 height 8
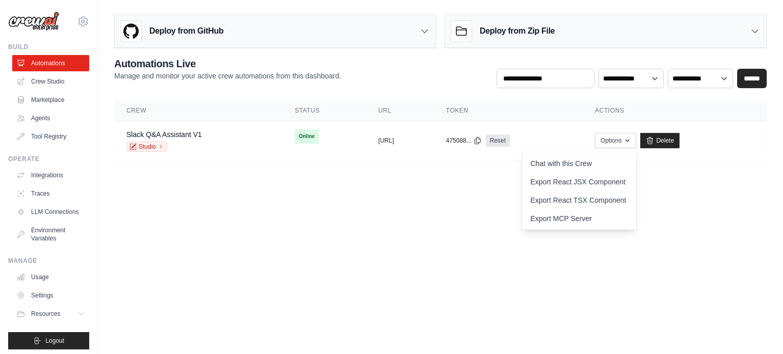
click at [712, 212] on body "[EMAIL_ADDRESS][DOMAIN_NAME] Settings Build Automations Crew Studio" at bounding box center [391, 177] width 783 height 354
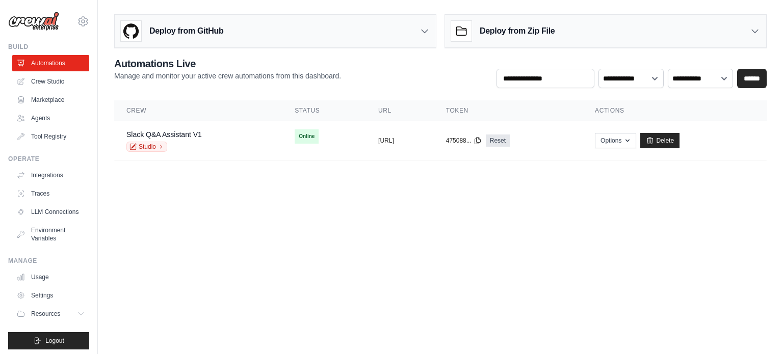
click at [212, 80] on p "Manage and monitor your active crew automations from this dashboard." at bounding box center [227, 76] width 227 height 10
click at [216, 79] on p "Manage and monitor your active crew automations from this dashboard." at bounding box center [227, 76] width 227 height 10
click at [187, 80] on p "Manage and monitor your active crew automations from this dashboard." at bounding box center [227, 76] width 227 height 10
click at [228, 220] on body "[EMAIL_ADDRESS][DOMAIN_NAME] Settings Build Automations Crew Studio" at bounding box center [391, 177] width 783 height 354
click at [49, 81] on link "Crew Studio" at bounding box center [51, 81] width 77 height 16
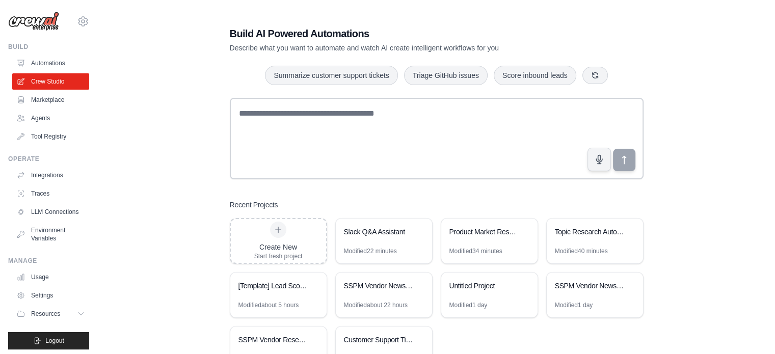
click at [57, 54] on div "Build Automations Crew Studio Marketplace Agents" at bounding box center [48, 94] width 81 height 102
click at [63, 65] on link "Automations" at bounding box center [51, 63] width 77 height 16
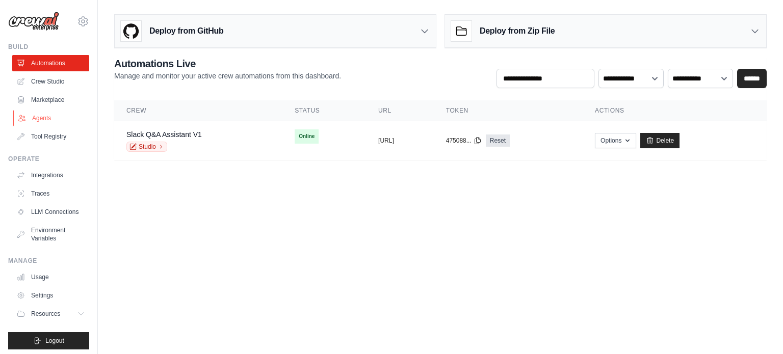
click at [58, 122] on link "Agents" at bounding box center [51, 118] width 77 height 16
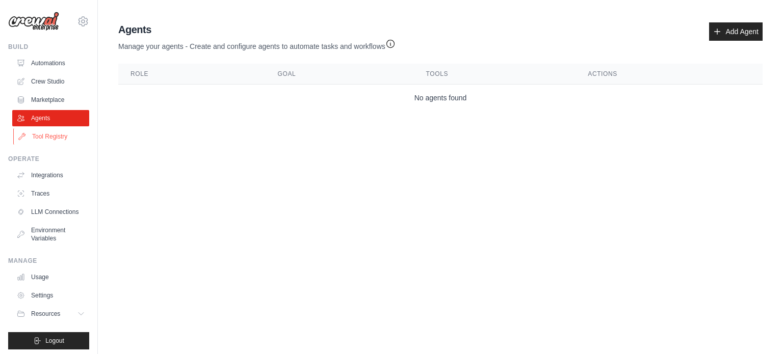
click at [51, 139] on link "Tool Registry" at bounding box center [51, 136] width 77 height 16
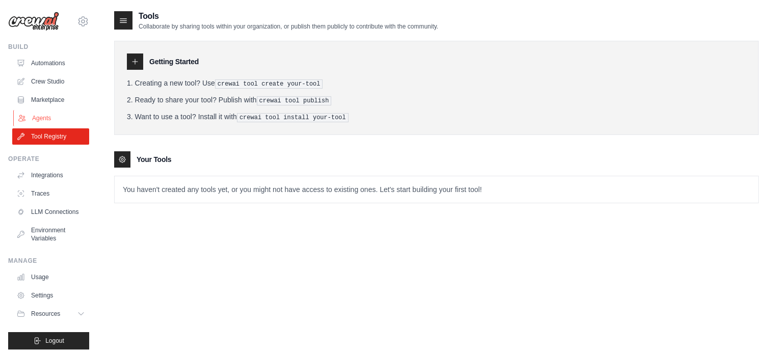
click at [51, 121] on link "Agents" at bounding box center [51, 118] width 77 height 16
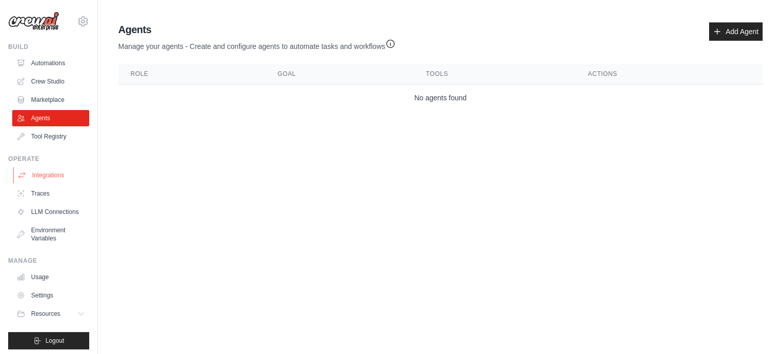
click at [51, 177] on link "Integrations" at bounding box center [51, 175] width 77 height 16
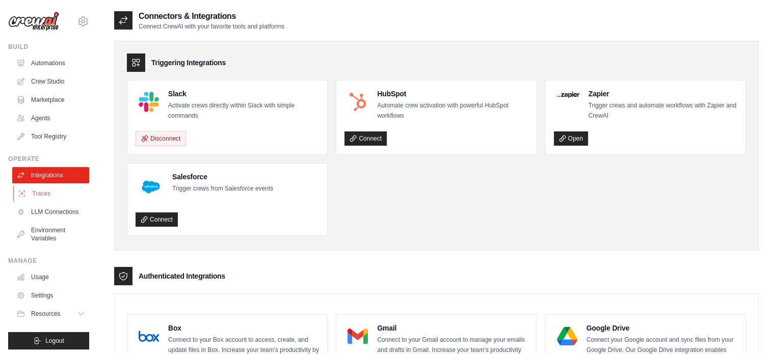
click at [63, 191] on link "Traces" at bounding box center [51, 193] width 77 height 16
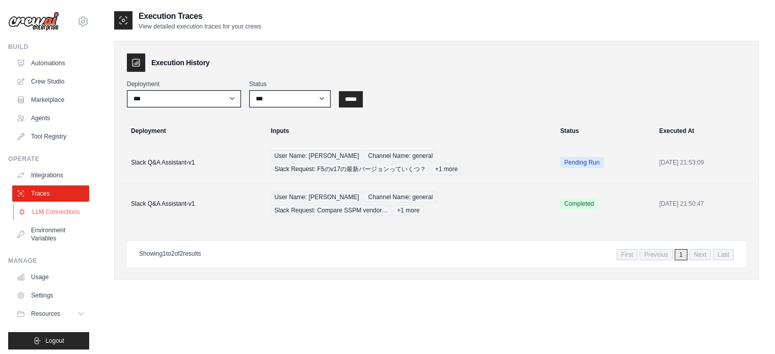
click at [65, 220] on link "LLM Connections" at bounding box center [51, 212] width 77 height 16
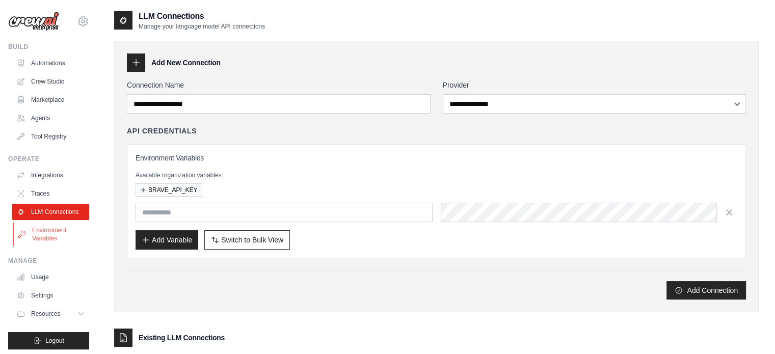
click at [64, 242] on link "Environment Variables" at bounding box center [51, 234] width 77 height 24
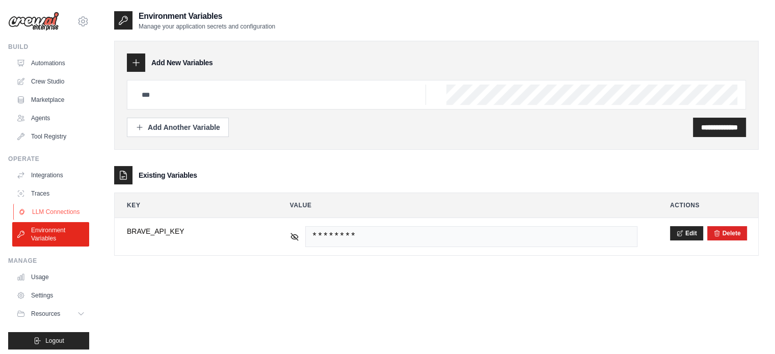
click at [64, 219] on link "LLM Connections" at bounding box center [51, 212] width 77 height 16
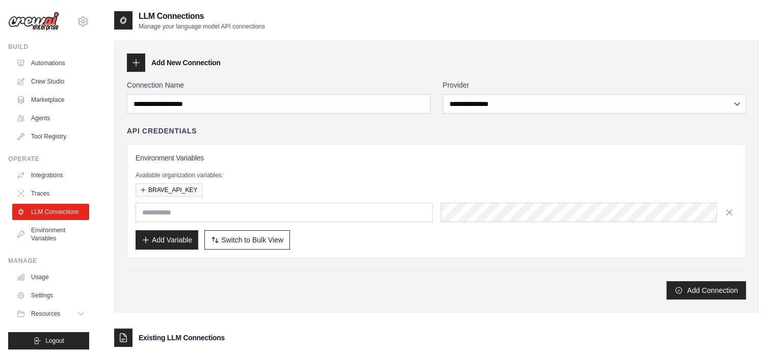
click at [581, 245] on div "Add Variable Switch to Bulk View Switch to Table View" at bounding box center [437, 239] width 602 height 19
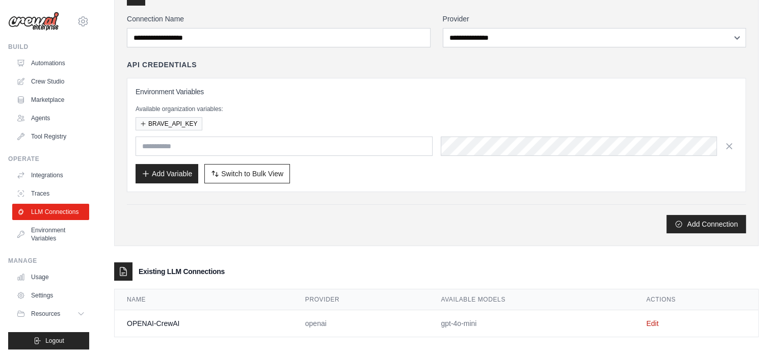
scroll to position [74, 0]
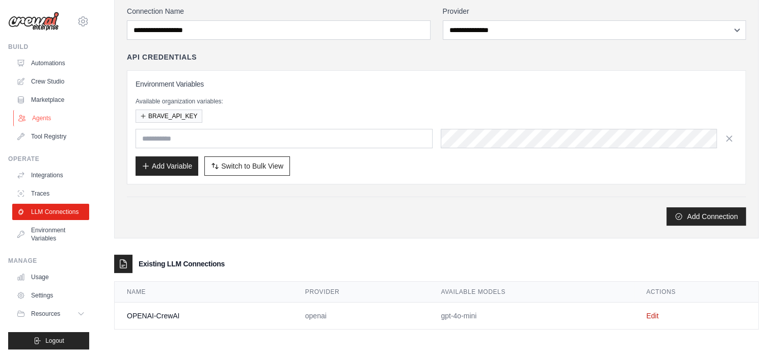
click at [55, 118] on link "Agents" at bounding box center [51, 118] width 77 height 16
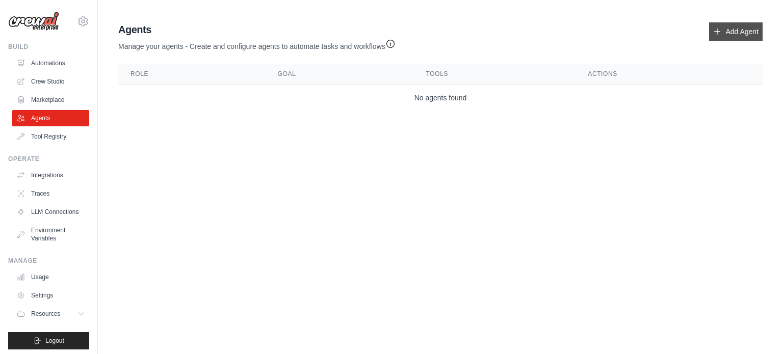
click at [721, 33] on link "Add Agent" at bounding box center [735, 31] width 53 height 18
click at [60, 85] on link "Crew Studio" at bounding box center [51, 81] width 77 height 16
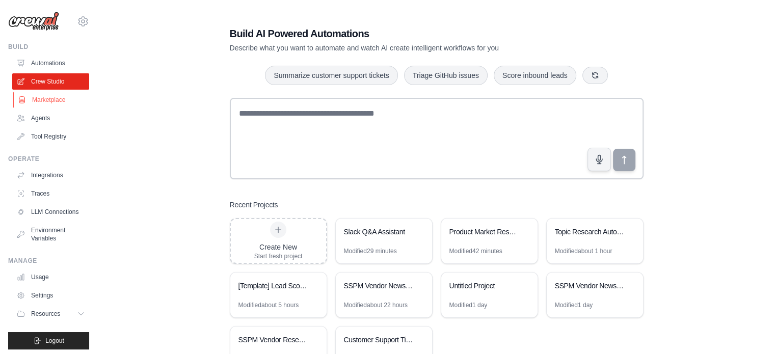
click at [61, 99] on link "Marketplace" at bounding box center [51, 100] width 77 height 16
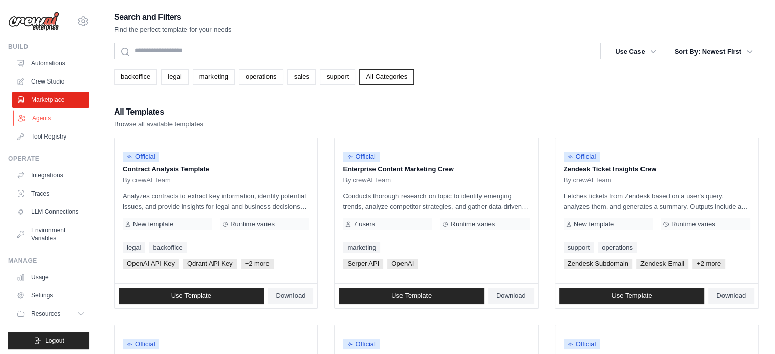
click at [60, 111] on link "Agents" at bounding box center [51, 118] width 77 height 16
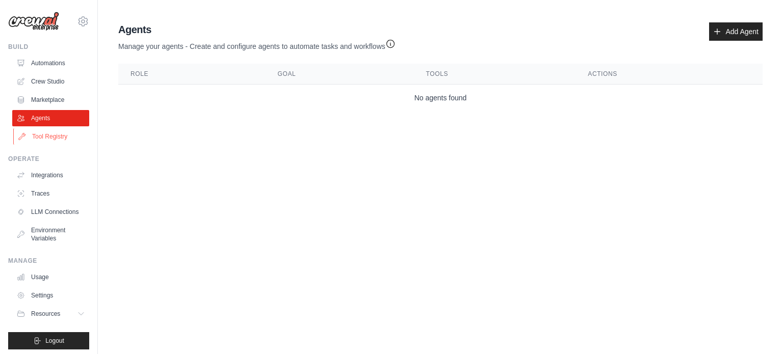
click at [60, 128] on link "Tool Registry" at bounding box center [51, 136] width 77 height 16
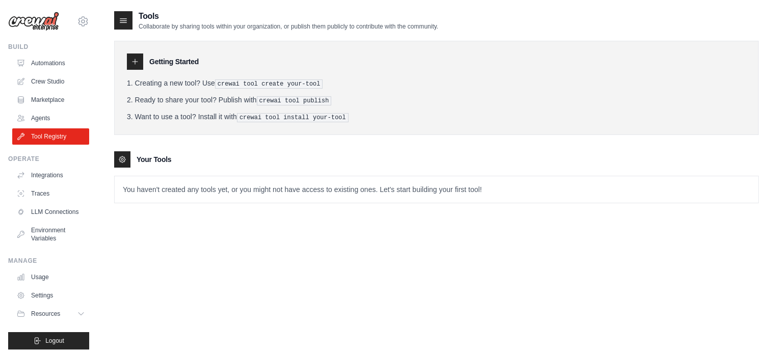
click at [57, 139] on link "Tool Registry" at bounding box center [50, 136] width 77 height 16
click at [253, 191] on p "You haven't created any tools yet, or you might not have access to existing one…" at bounding box center [436, 189] width 643 height 26
click at [214, 178] on p "You haven't created any tools yet, or you might not have access to existing one…" at bounding box center [436, 189] width 643 height 26
click at [152, 152] on div "Your Tools" at bounding box center [436, 159] width 644 height 16
click at [145, 59] on div "Getting Started" at bounding box center [436, 61] width 619 height 16
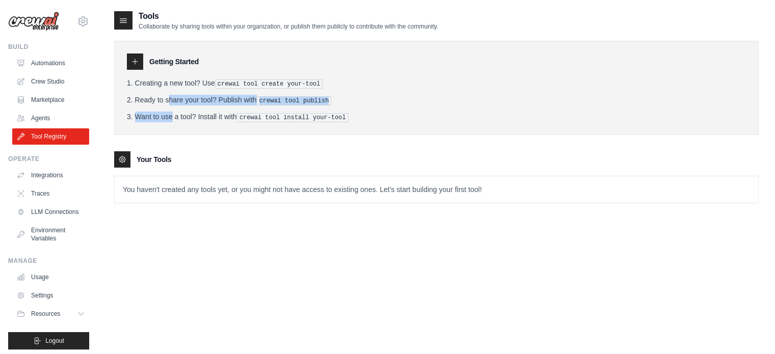
drag, startPoint x: 145, startPoint y: 109, endPoint x: 151, endPoint y: 152, distance: 43.7
click at [146, 116] on ol "Creating a new tool? Use crewai tool create your-tool Ready to share your tool?…" at bounding box center [436, 100] width 619 height 44
click at [153, 163] on div "Your Tools" at bounding box center [436, 159] width 644 height 16
click at [141, 165] on div "Your Tools" at bounding box center [436, 159] width 644 height 16
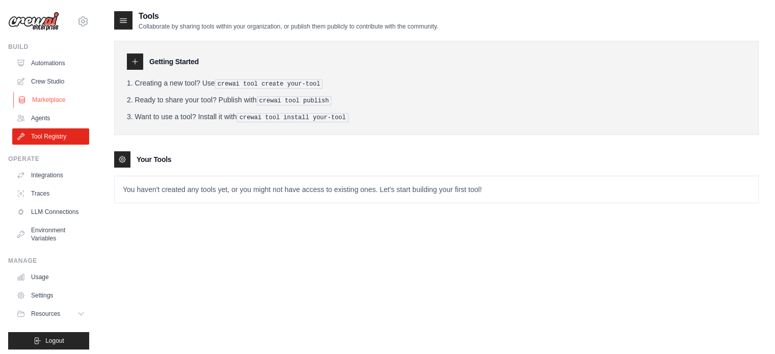
click at [41, 102] on link "Marketplace" at bounding box center [51, 100] width 77 height 16
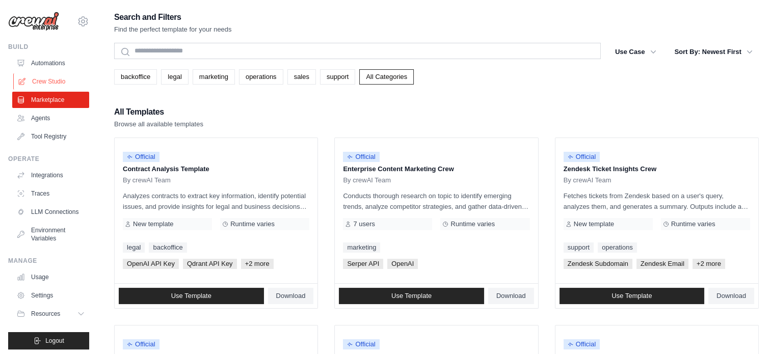
click at [55, 84] on link "Crew Studio" at bounding box center [51, 81] width 77 height 16
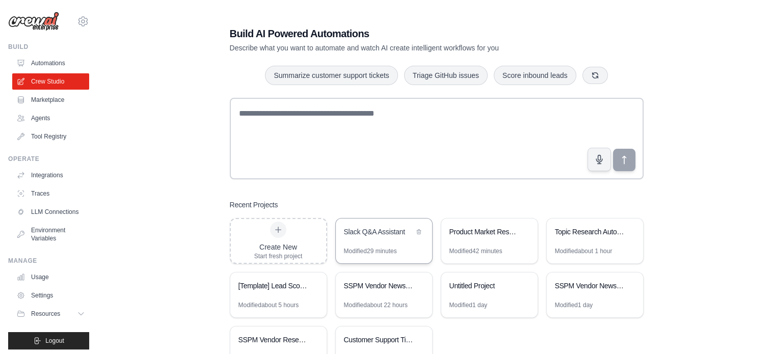
click at [402, 239] on div "Slack Q&A Assistant" at bounding box center [384, 233] width 96 height 29
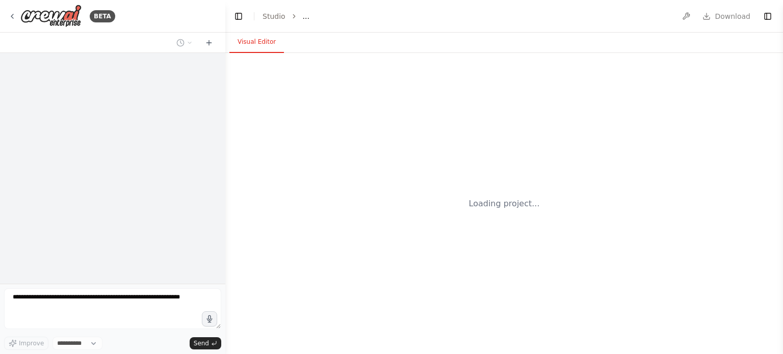
select select "****"
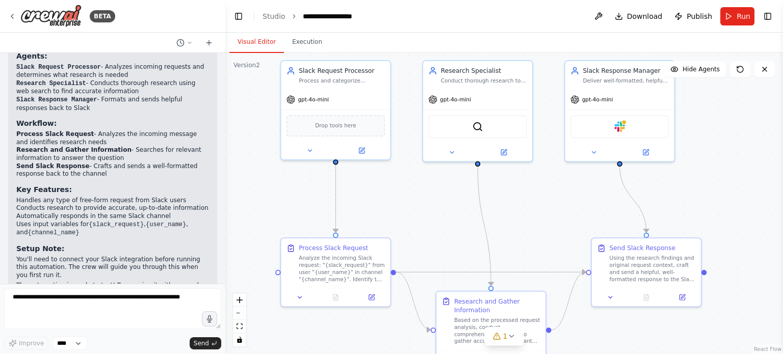
drag, startPoint x: 536, startPoint y: 249, endPoint x: 532, endPoint y: 218, distance: 31.9
click at [532, 218] on div ".deletable-edge-delete-btn { width: 20px; height: 20px; border: 0px solid #ffff…" at bounding box center [503, 203] width 557 height 301
click at [505, 148] on icon at bounding box center [504, 150] width 4 height 4
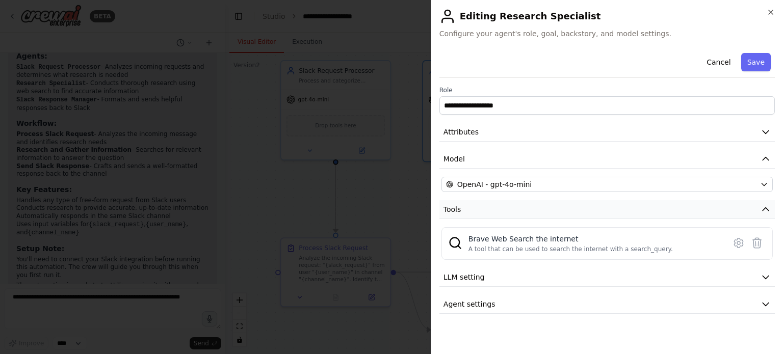
click at [770, 204] on button "Tools" at bounding box center [606, 209] width 335 height 19
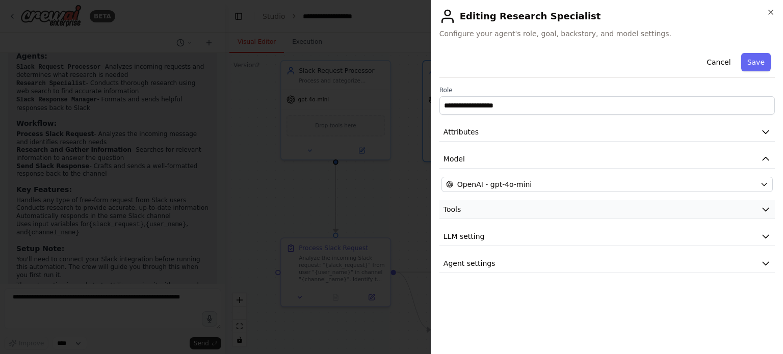
click at [767, 208] on icon "button" at bounding box center [765, 209] width 6 height 3
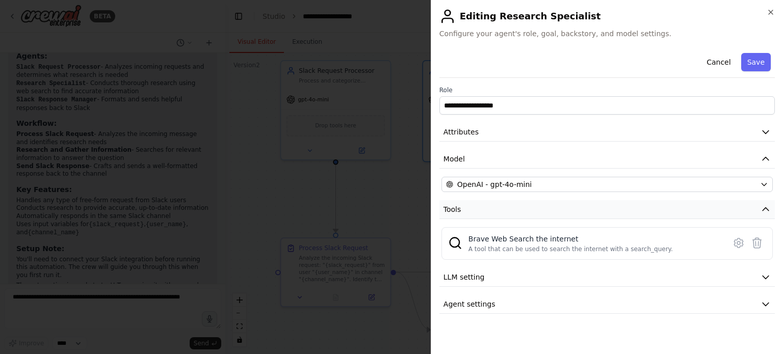
click at [663, 208] on button "Tools" at bounding box center [606, 209] width 335 height 19
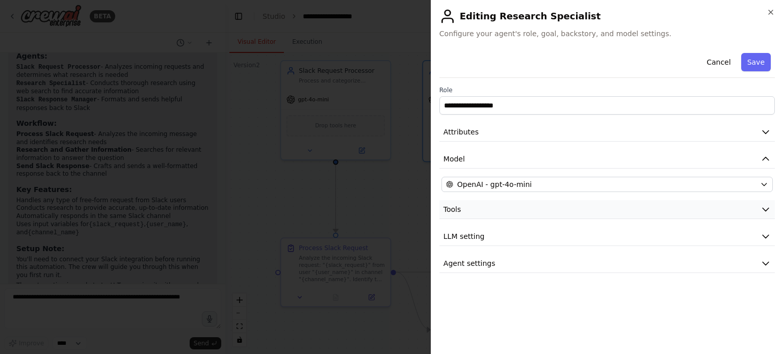
click at [663, 208] on button "Tools" at bounding box center [606, 209] width 335 height 19
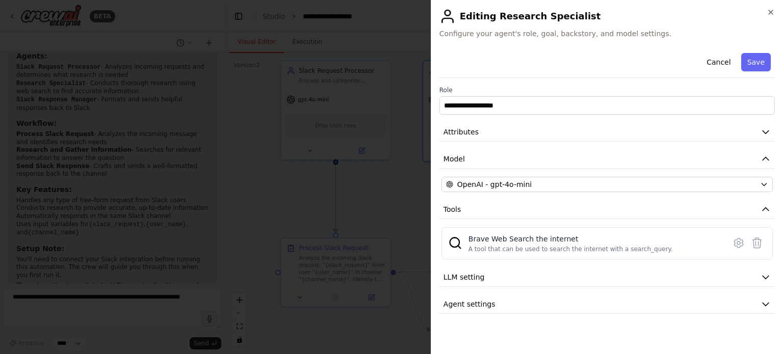
click at [452, 197] on div "**********" at bounding box center [606, 181] width 335 height 265
click at [687, 275] on button "LLM setting" at bounding box center [606, 277] width 335 height 19
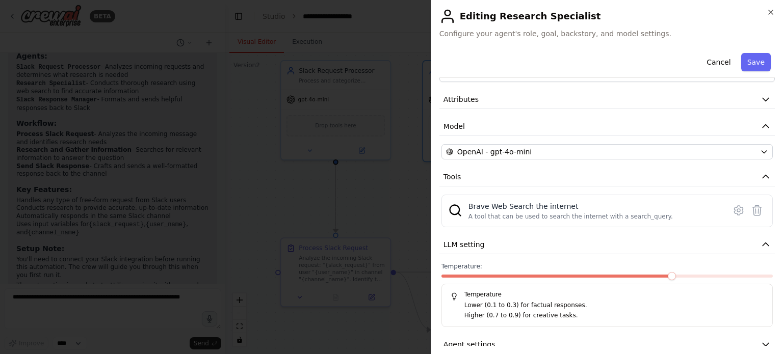
scroll to position [47, 0]
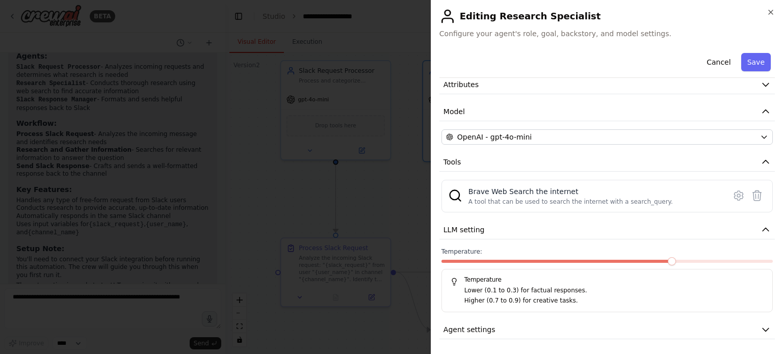
click at [519, 248] on label "Temperature:" at bounding box center [606, 252] width 331 height 8
click at [534, 249] on label "Temperature:" at bounding box center [606, 252] width 331 height 8
click at [551, 264] on div at bounding box center [606, 263] width 331 height 7
click at [541, 260] on span at bounding box center [490, 261] width 99 height 3
click at [592, 260] on span at bounding box center [606, 261] width 331 height 3
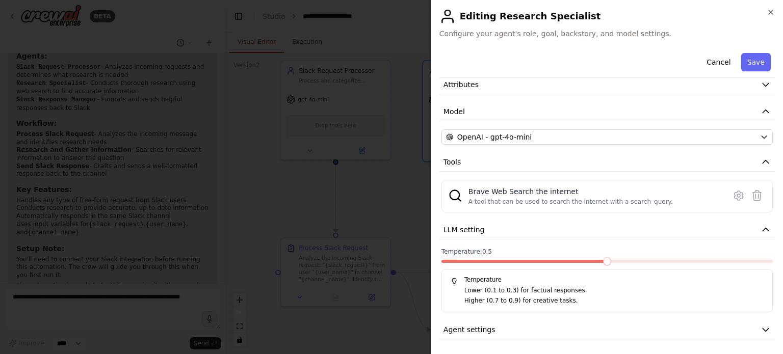
click at [656, 257] on div "Temperature: 0.5 Temperature Lower (0.1 to 0.3) for factual responses. Higher (…" at bounding box center [606, 280] width 331 height 65
click at [670, 258] on div "Temperature: 0.5 Temperature Lower (0.1 to 0.3) for factual responses. Higher (…" at bounding box center [606, 280] width 331 height 65
click at [701, 257] on div "Temperature: 0.5 Temperature Lower (0.1 to 0.3) for factual responses. Higher (…" at bounding box center [606, 280] width 331 height 65
click at [707, 260] on span at bounding box center [606, 261] width 331 height 3
click at [629, 328] on button "Agent settings" at bounding box center [606, 329] width 335 height 19
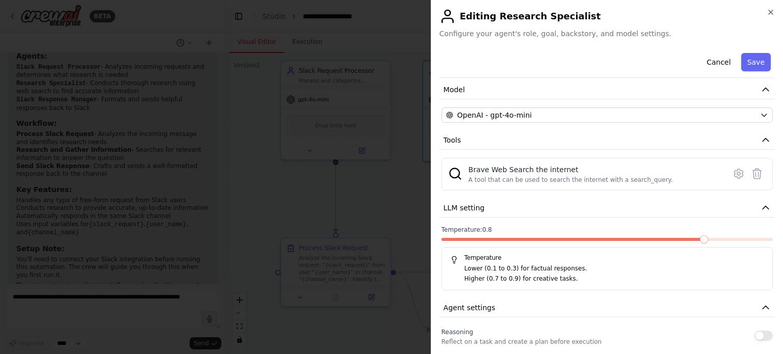
scroll to position [0, 0]
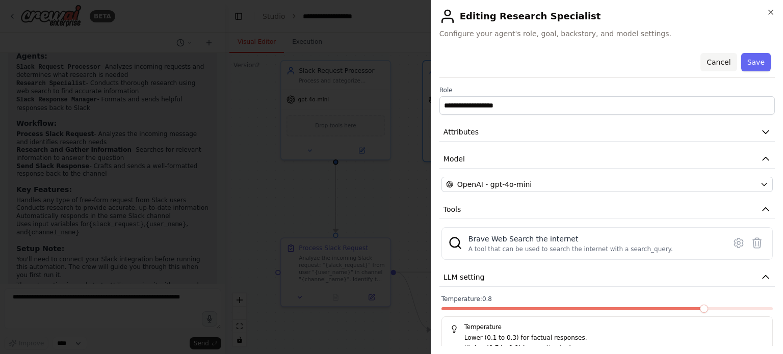
click at [713, 62] on button "Cancel" at bounding box center [718, 62] width 36 height 18
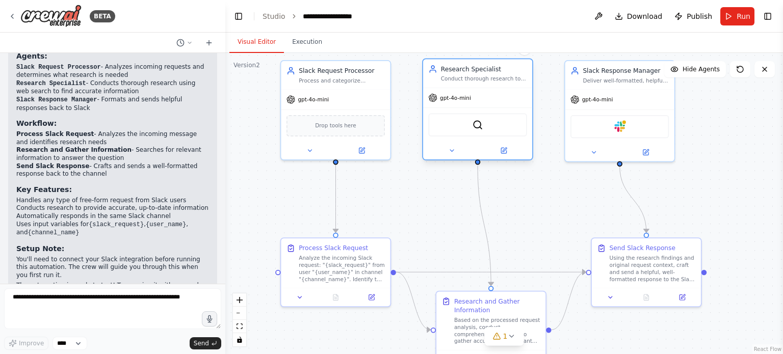
click at [503, 156] on div at bounding box center [477, 151] width 109 height 18
click at [508, 151] on button at bounding box center [503, 150] width 50 height 11
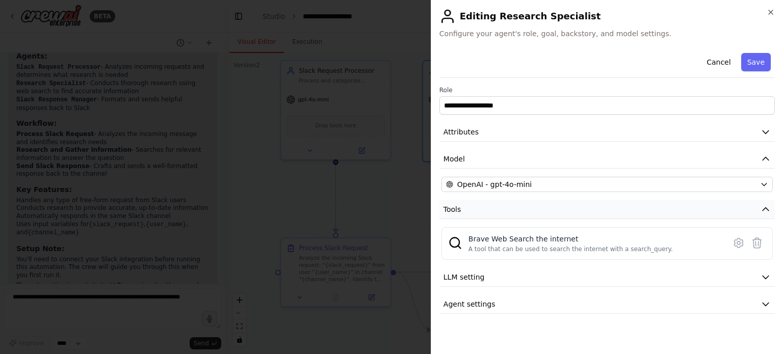
click at [668, 216] on button "Tools" at bounding box center [606, 209] width 335 height 19
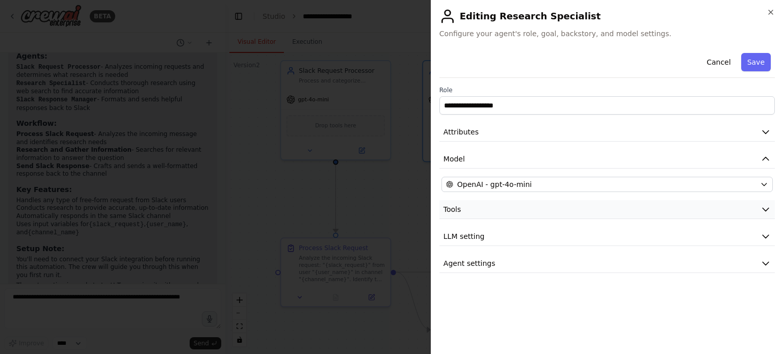
click at [668, 215] on button "Tools" at bounding box center [606, 209] width 335 height 19
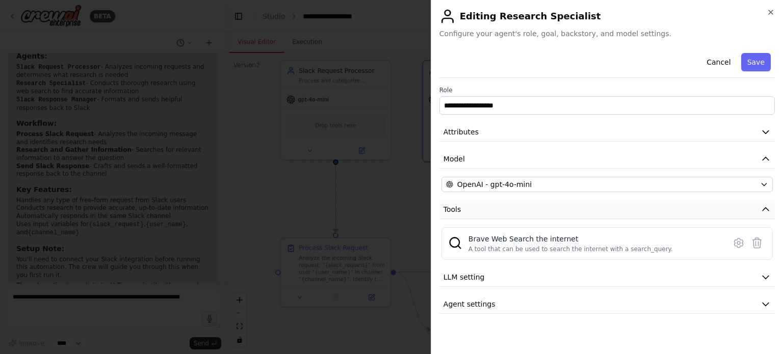
click at [749, 214] on button "Tools" at bounding box center [606, 209] width 335 height 19
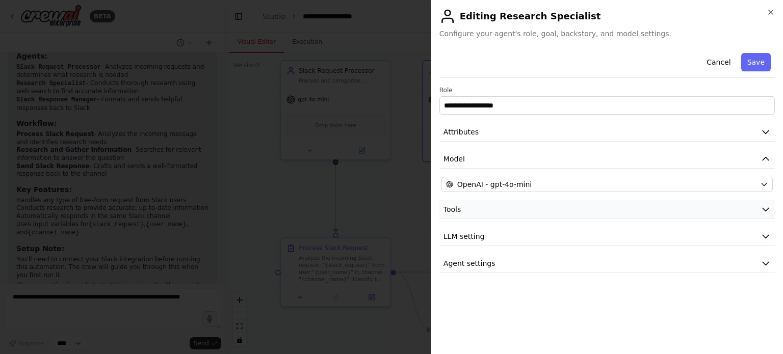
click at [749, 214] on button "Tools" at bounding box center [606, 209] width 335 height 19
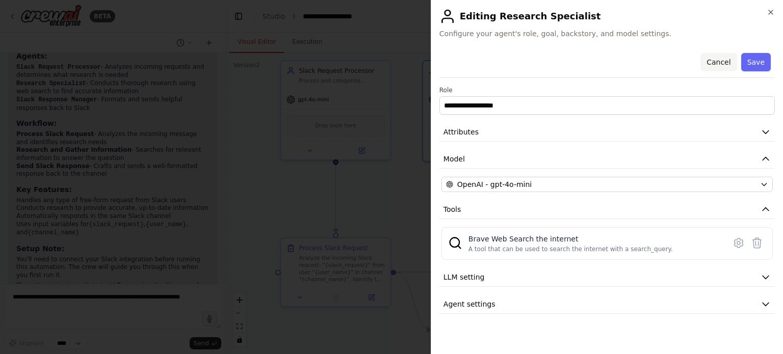
click at [715, 62] on button "Cancel" at bounding box center [718, 62] width 36 height 18
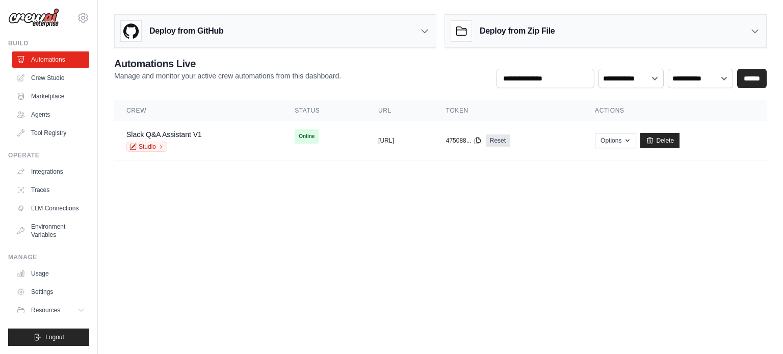
scroll to position [11, 0]
click at [62, 70] on link "Crew Studio" at bounding box center [51, 78] width 77 height 16
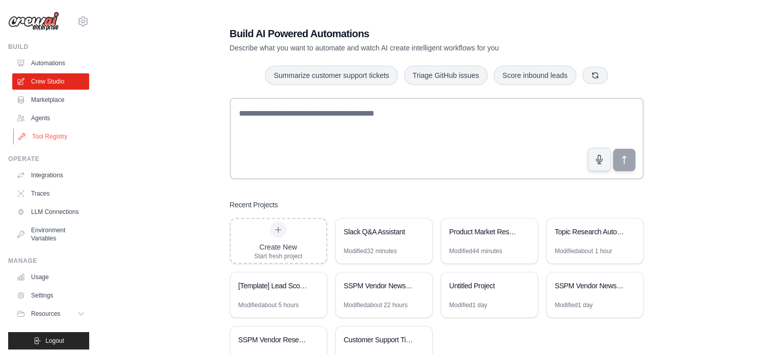
click at [59, 138] on link "Tool Registry" at bounding box center [51, 136] width 77 height 16
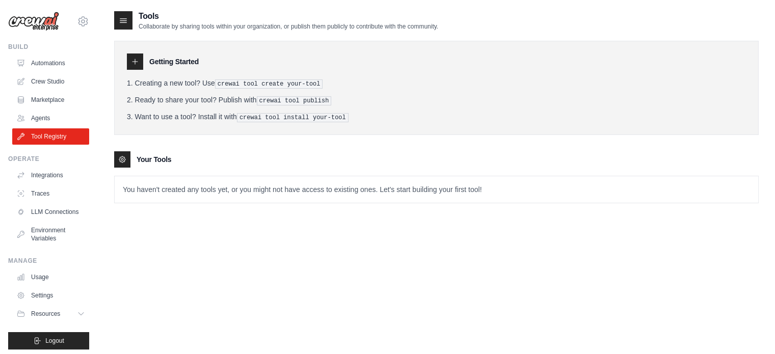
click at [169, 154] on h3 "Your Tools" at bounding box center [154, 159] width 35 height 10
click at [170, 18] on h2 "Tools" at bounding box center [289, 16] width 300 height 12
click at [172, 18] on h2 "Tools" at bounding box center [289, 16] width 300 height 12
click at [228, 19] on h2 "Tools" at bounding box center [289, 16] width 300 height 12
click at [214, 126] on div "Getting Started Creating a new tool? Use crewai tool create your-tool Ready to …" at bounding box center [436, 88] width 644 height 94
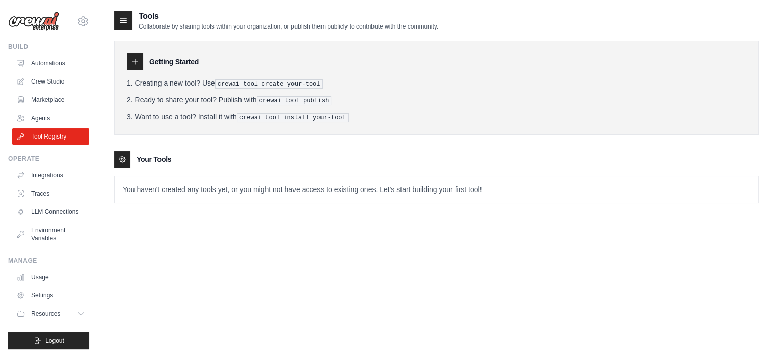
drag, startPoint x: 166, startPoint y: 84, endPoint x: 158, endPoint y: 75, distance: 11.9
click at [166, 83] on li "Creating a new tool? Use crewai tool create your-tool" at bounding box center [436, 83] width 619 height 11
click at [140, 59] on div at bounding box center [135, 61] width 16 height 16
click at [116, 156] on div at bounding box center [122, 159] width 16 height 16
click at [118, 157] on div at bounding box center [122, 159] width 16 height 16
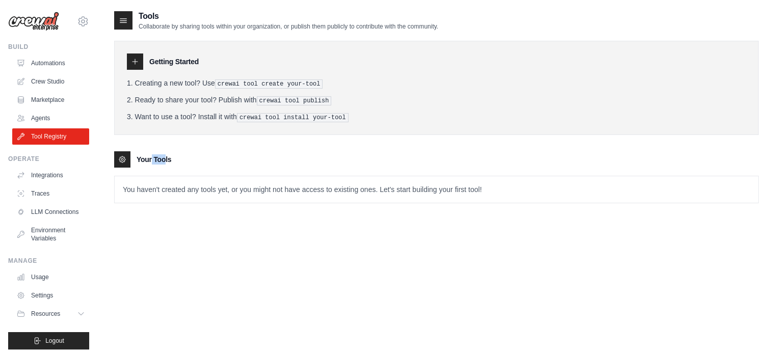
click at [118, 157] on icon at bounding box center [122, 159] width 8 height 8
drag, startPoint x: 118, startPoint y: 157, endPoint x: 122, endPoint y: 165, distance: 8.9
click at [120, 160] on icon at bounding box center [122, 159] width 8 height 8
click at [190, 221] on div "Tools Collaborate by sharing tools within your organization, or publish them pu…" at bounding box center [436, 187] width 644 height 354
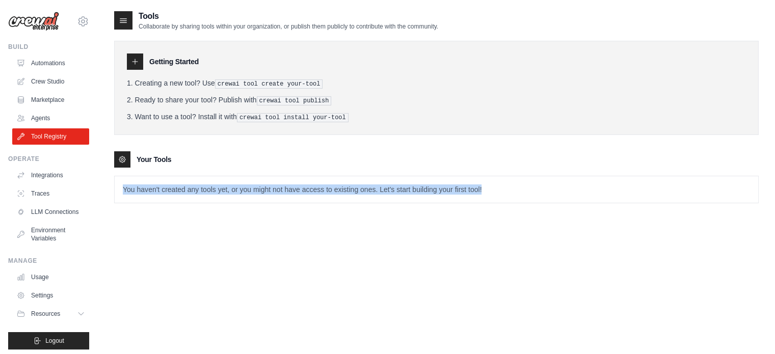
drag, startPoint x: 533, startPoint y: 191, endPoint x: 123, endPoint y: 205, distance: 410.9
click at [123, 205] on div "Tools Collaborate by sharing tools within your organization, or publish them pu…" at bounding box center [436, 114] width 644 height 209
copy p "You haven't created any tools yet, or you might not have access to existing one…"
click at [428, 201] on div "You haven't created any tools yet, or you might not have access to existing one…" at bounding box center [436, 190] width 644 height 28
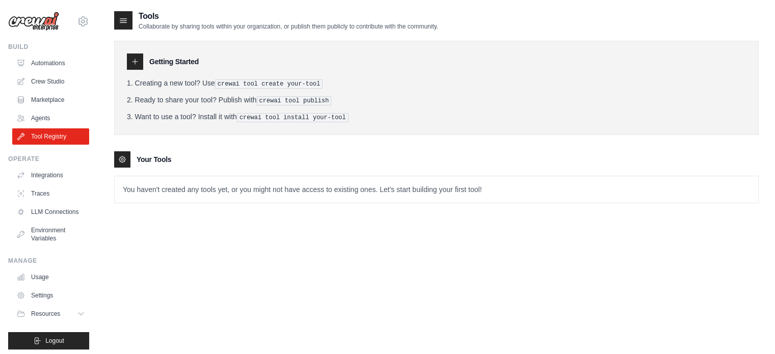
click at [140, 156] on h3 "Your Tools" at bounding box center [154, 159] width 35 height 10
click at [123, 156] on icon at bounding box center [122, 159] width 6 height 6
click at [124, 119] on div "Getting Started Creating a new tool? Use crewai tool create your-tool Ready to …" at bounding box center [436, 88] width 644 height 94
click at [139, 66] on div at bounding box center [135, 61] width 16 height 16
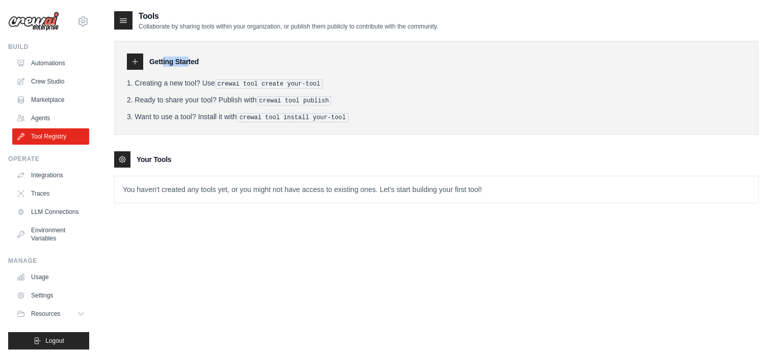
click at [139, 66] on div at bounding box center [135, 61] width 16 height 16
click at [155, 96] on li "Ready to share your tool? Publish with crewai tool publish" at bounding box center [436, 100] width 619 height 11
click at [193, 142] on div "Getting Started Creating a new tool? Use crewai tool create your-tool Ready to …" at bounding box center [436, 117] width 644 height 173
drag, startPoint x: 322, startPoint y: 85, endPoint x: 314, endPoint y: 83, distance: 8.3
click at [321, 85] on pre "crewai tool create your-tool" at bounding box center [269, 83] width 108 height 9
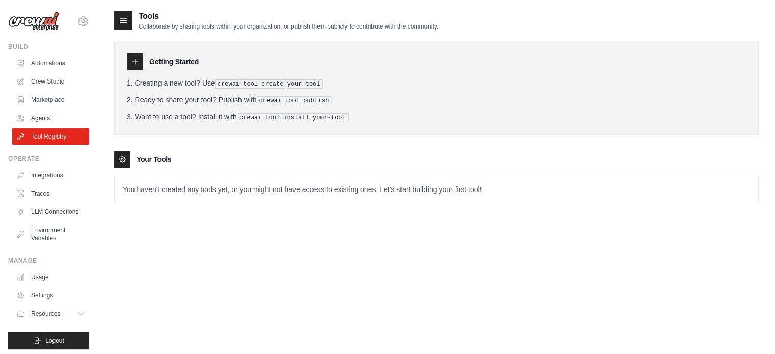
click at [313, 83] on pre "crewai tool create your-tool" at bounding box center [269, 83] width 108 height 9
click at [304, 92] on ol "Creating a new tool? Use crewai tool create your-tool Ready to share your tool?…" at bounding box center [436, 100] width 619 height 44
click at [293, 115] on pre "crewai tool install your-tool" at bounding box center [293, 117] width 112 height 9
click at [139, 62] on div at bounding box center [135, 61] width 16 height 16
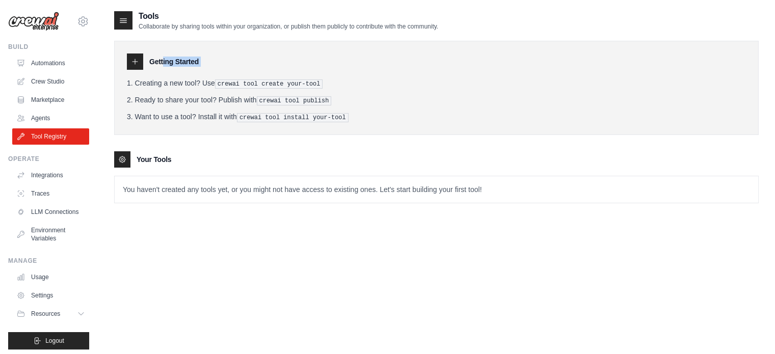
click at [139, 62] on div at bounding box center [135, 61] width 16 height 16
click at [178, 95] on li "Ready to share your tool? Publish with crewai tool publish" at bounding box center [436, 100] width 619 height 11
